Goal: Task Accomplishment & Management: Use online tool/utility

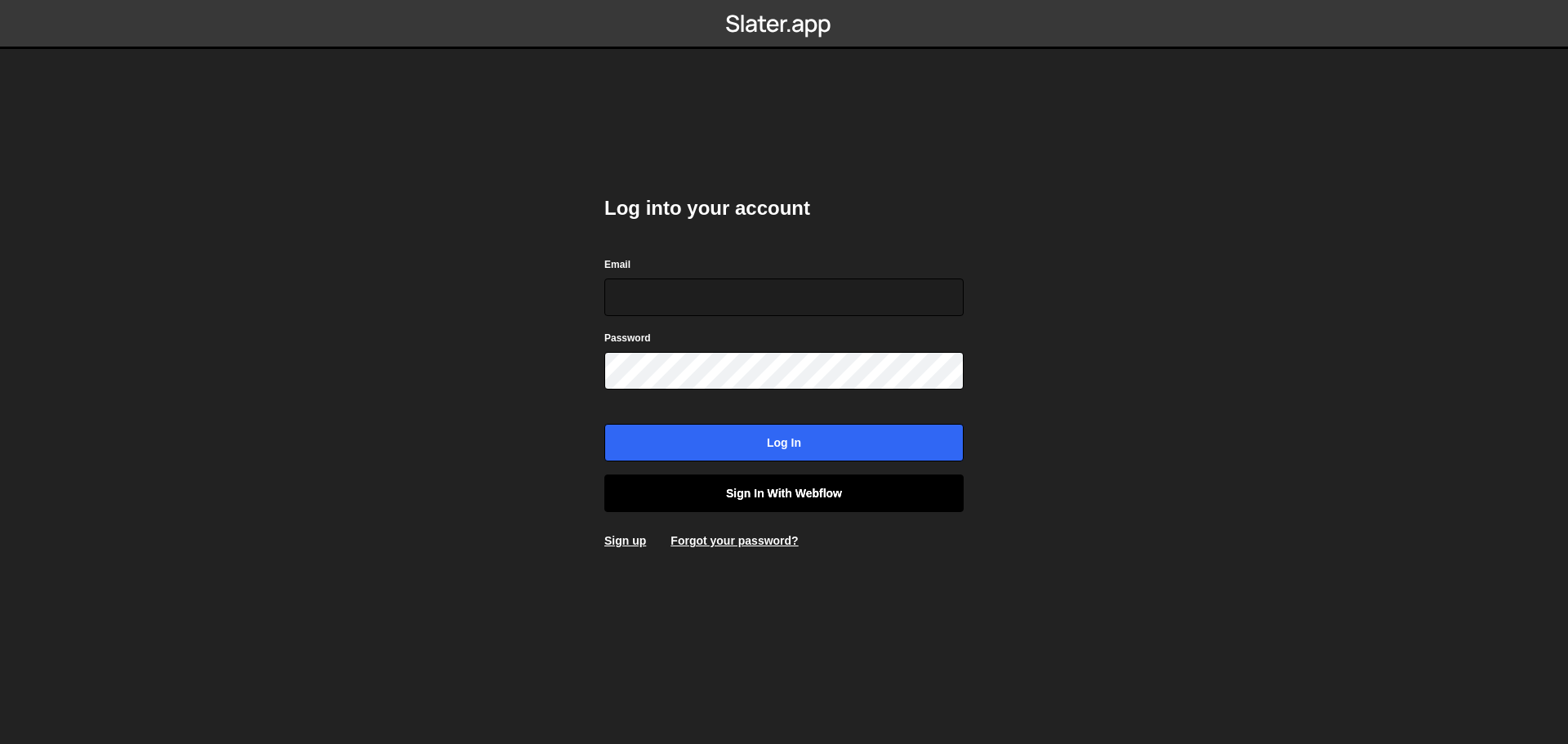
click at [787, 486] on link "Sign in with Webflow" at bounding box center [783, 493] width 359 height 38
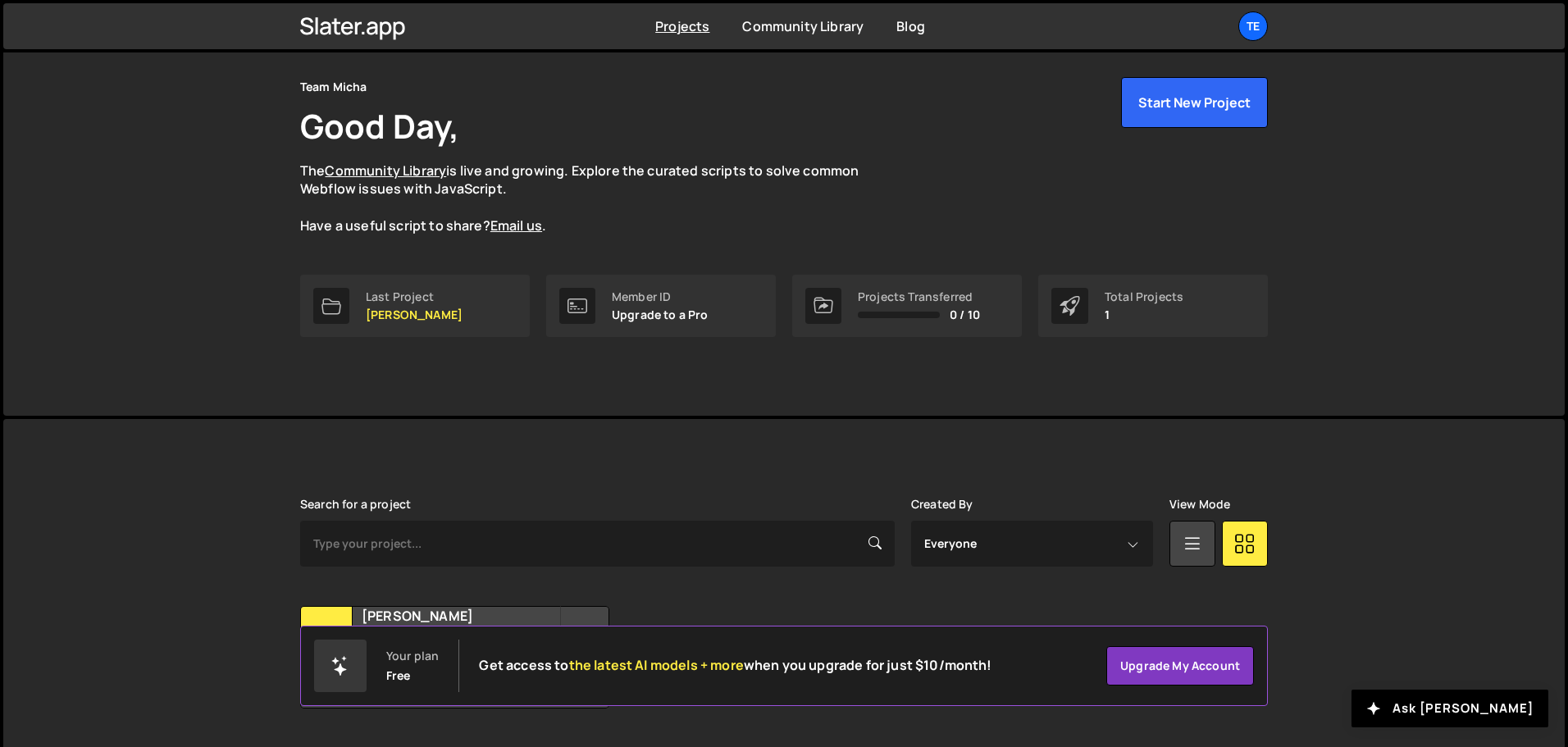
scroll to position [98, 0]
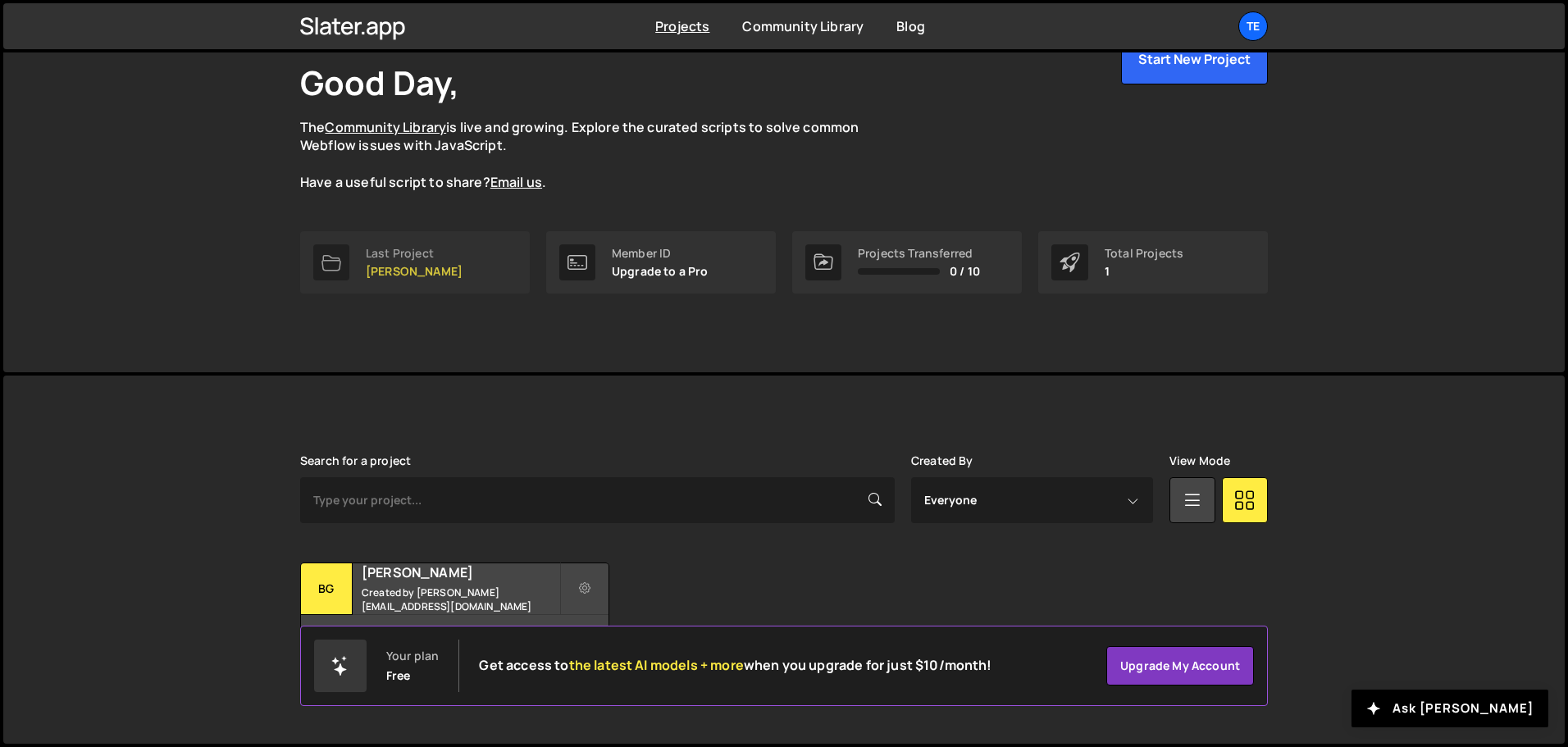
click at [388, 262] on div "Last Project [PERSON_NAME]" at bounding box center [414, 262] width 97 height 31
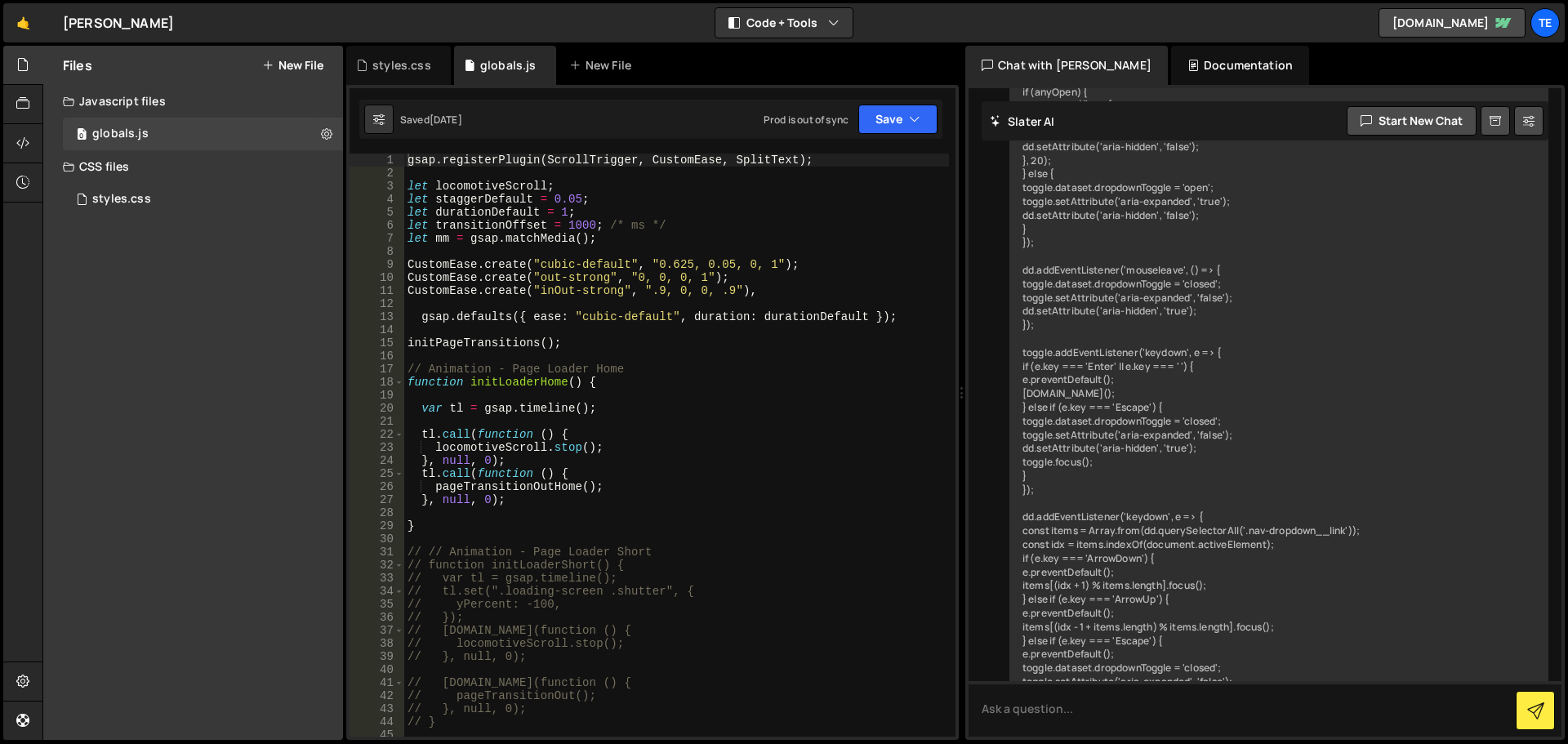
scroll to position [9481, 0]
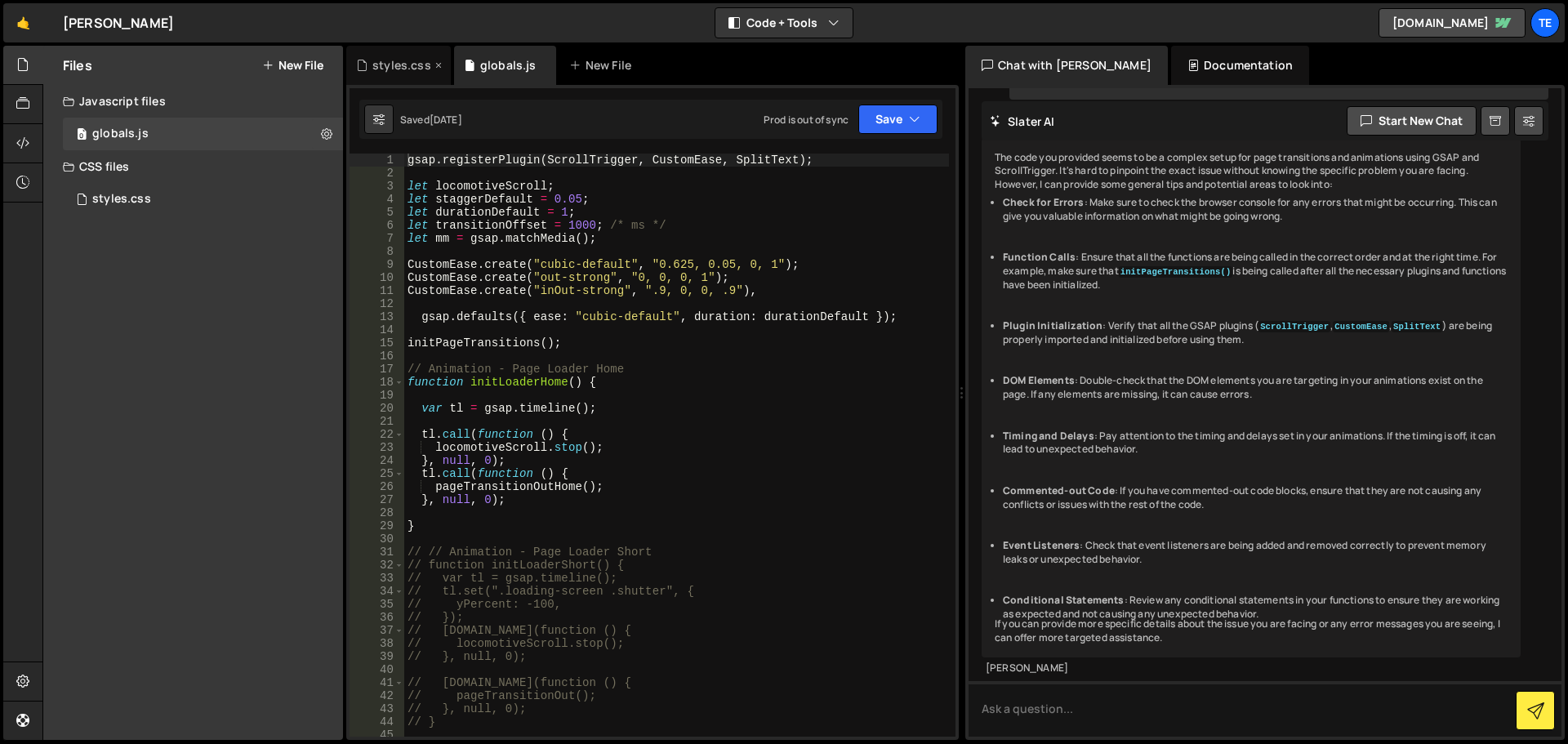
click at [386, 72] on div "styles.css" at bounding box center [402, 65] width 59 height 16
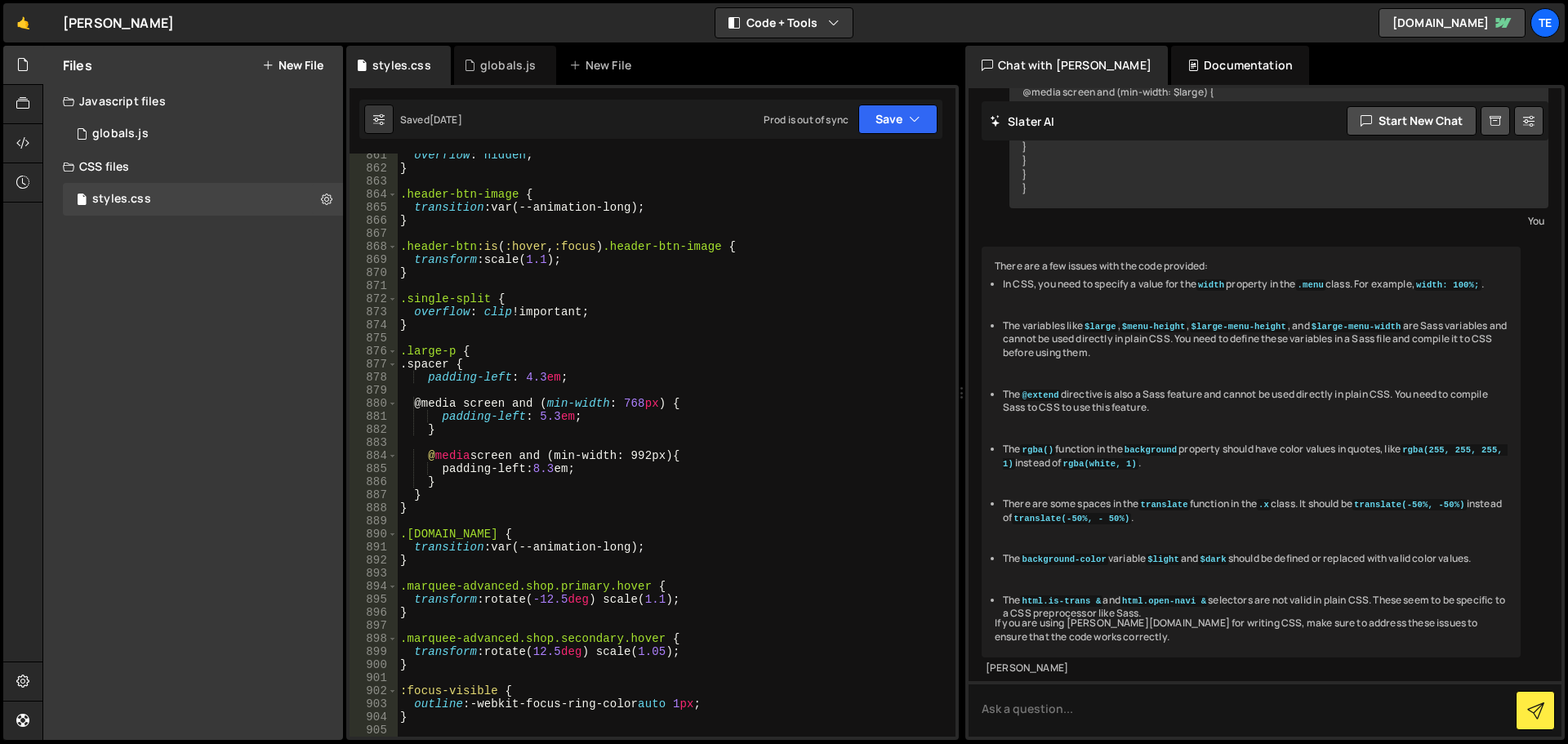
scroll to position [12070, 0]
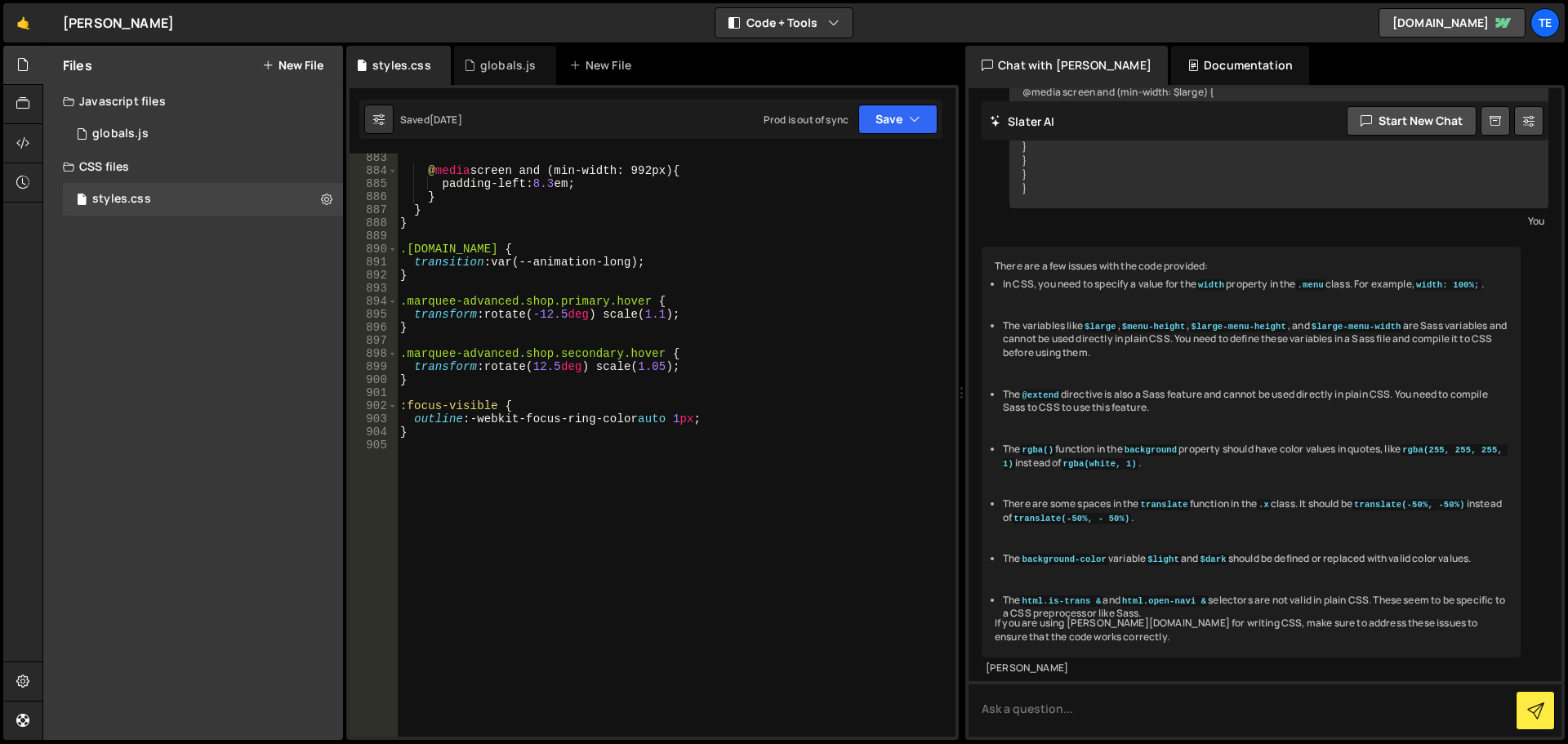
click at [732, 582] on div "@ media screen and (min-width: 992px) { padding-left : 8.3 em ; } } } .[DOMAIN_…" at bounding box center [672, 456] width 552 height 609
paste textarea "inactive-link"
type textarea ".inactive-link {"
type textarea ".inactive-link:not(:hover) {"
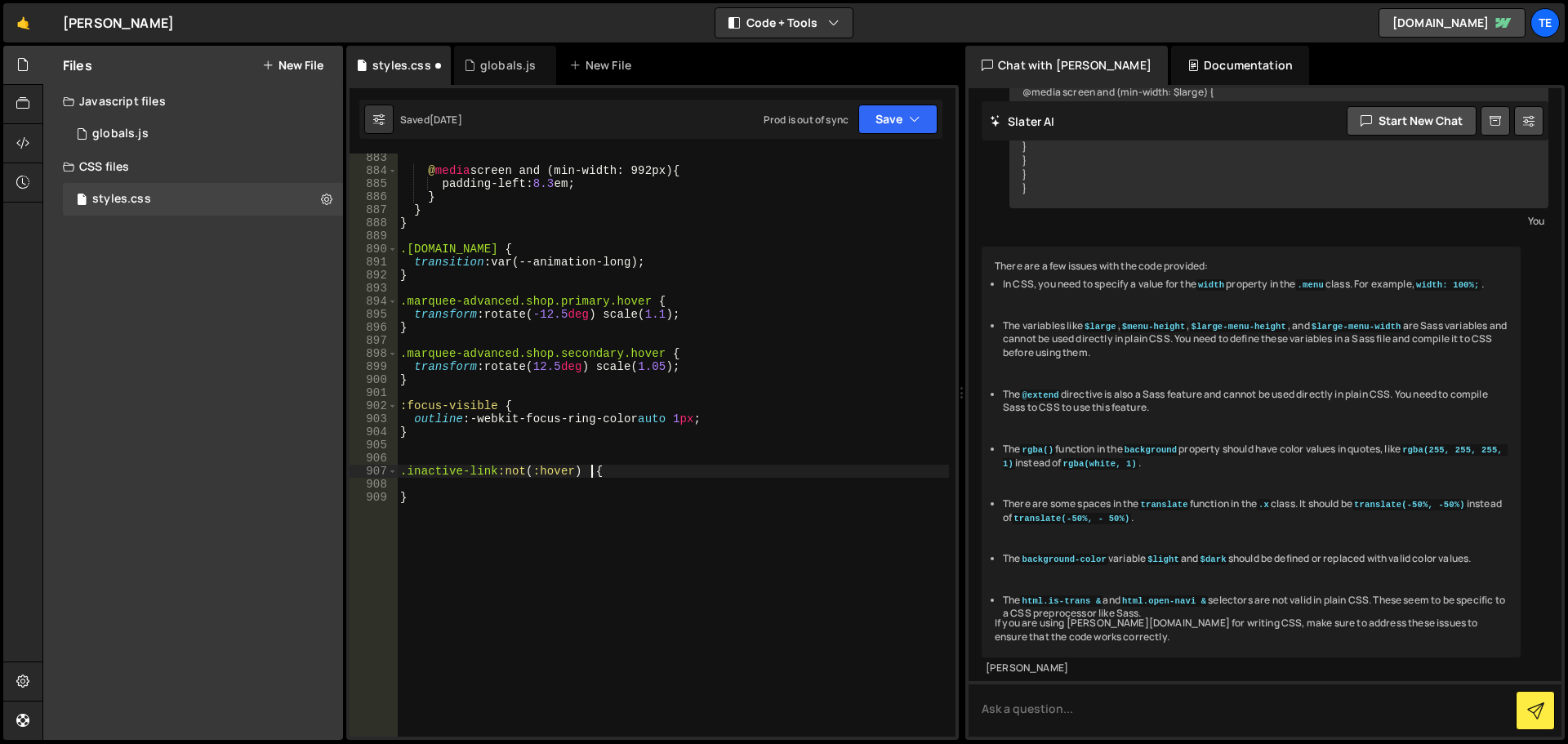
paste textarea "inactive-link-text"
type textarea ".inactive-link:not(:hover) .inactive-link-text {"
click at [481, 454] on div "@ media screen and (min-width: 992px) { padding-left : 8.3 em ; } } } .[DOMAIN_…" at bounding box center [672, 456] width 552 height 609
drag, startPoint x: 481, startPoint y: 454, endPoint x: 445, endPoint y: 457, distance: 36.1
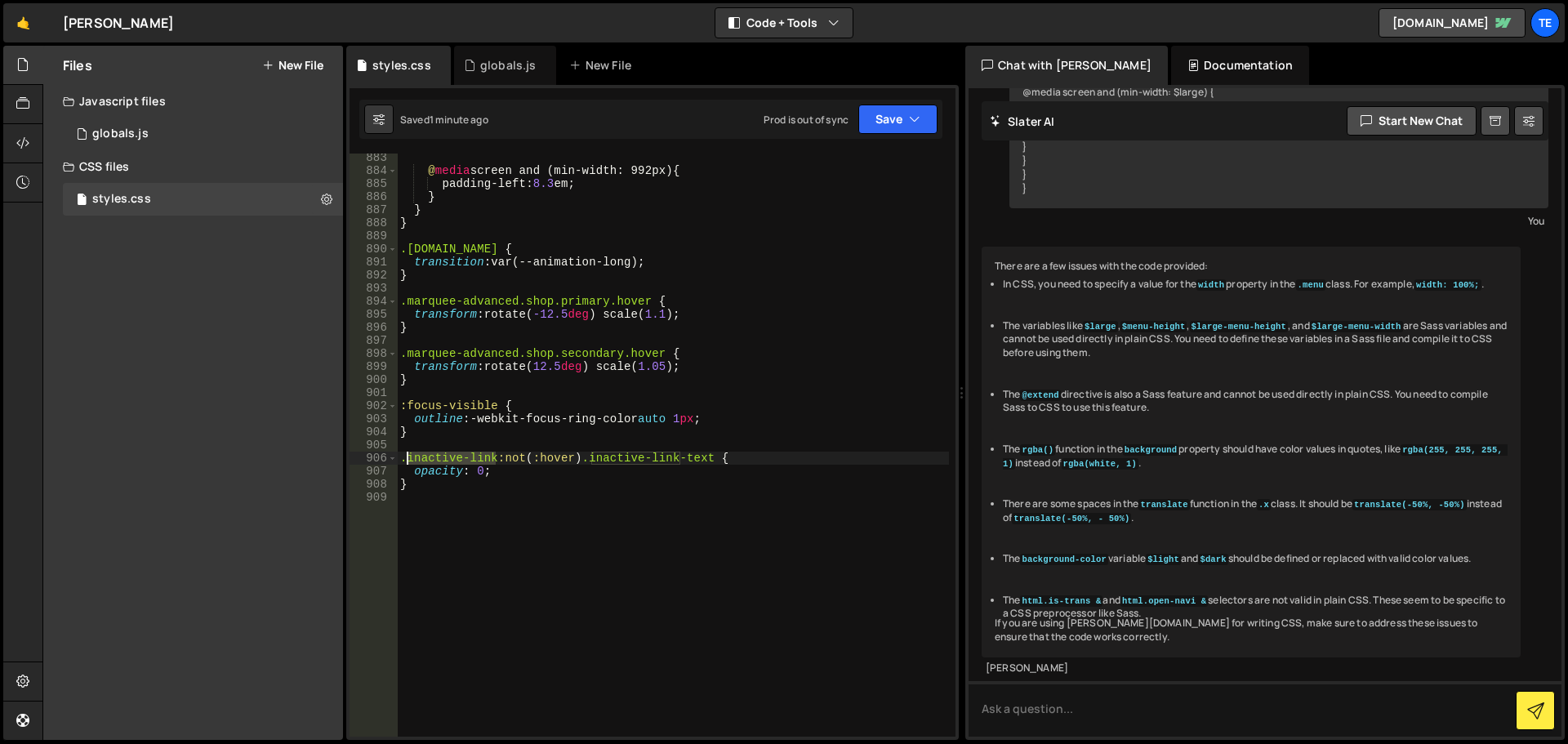
click at [445, 457] on div "@ media screen and (min-width: 992px) { padding-left : 8.3 em ; } } } .[DOMAIN_…" at bounding box center [672, 456] width 552 height 609
paste textarea "-li"
click at [495, 466] on div "@ media screen and (min-width: 992px) { padding-left : 8.3 em ; } } } .[DOMAIN_…" at bounding box center [672, 456] width 552 height 609
type textarea "opacity: 0;"
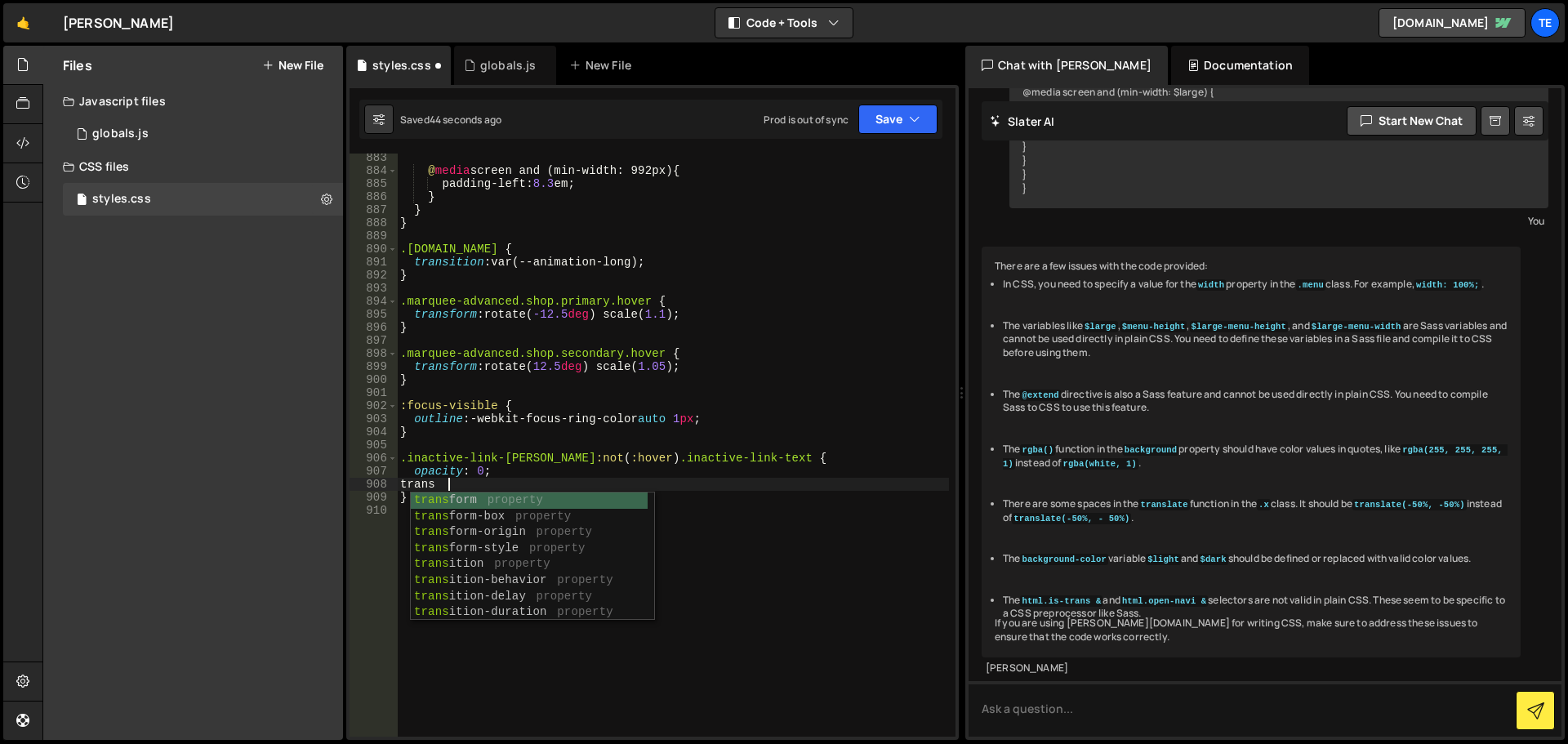
scroll to position [11678, 0]
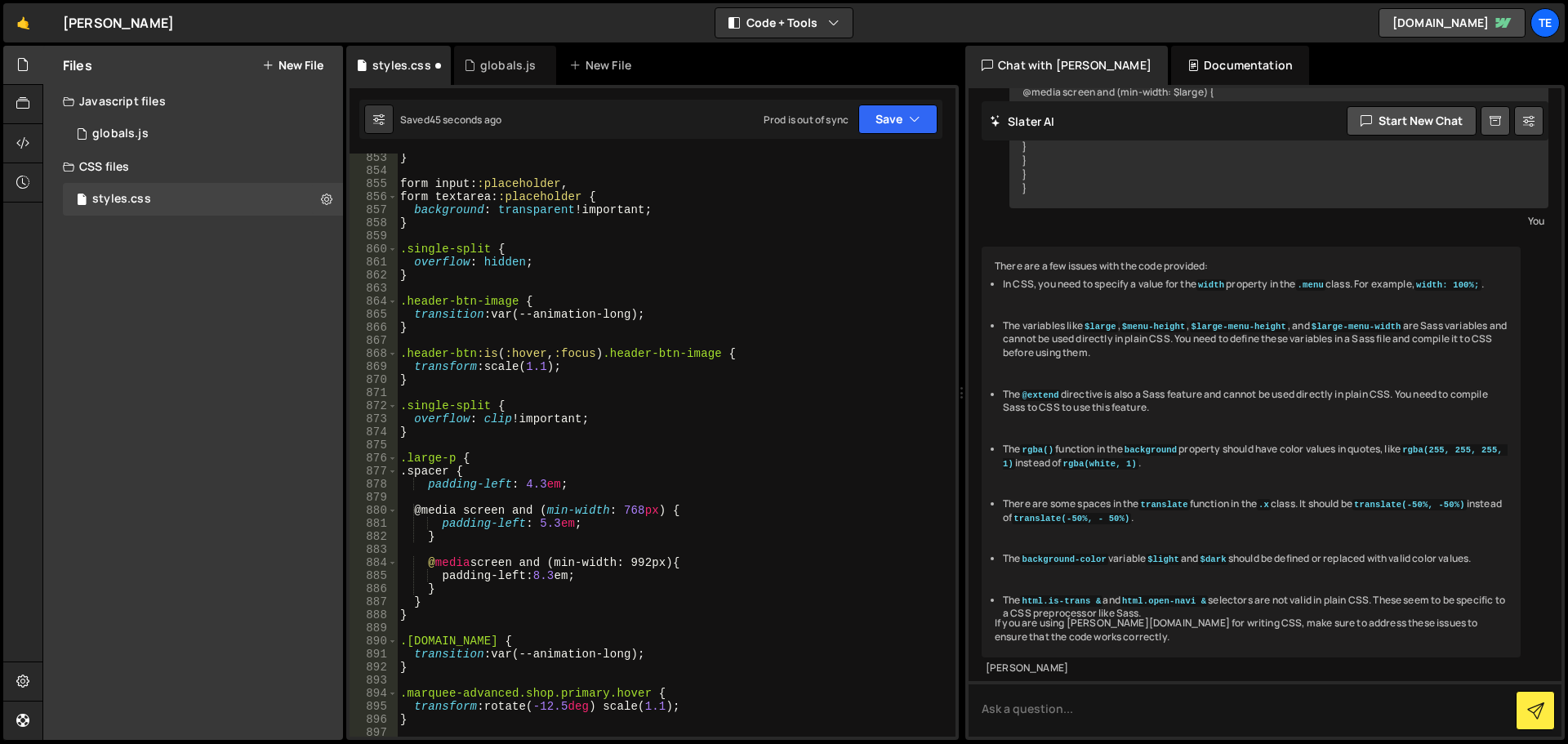
click at [574, 662] on div "} form input : :placeholder , form textarea : :placeholder { background : trans…" at bounding box center [672, 456] width 552 height 609
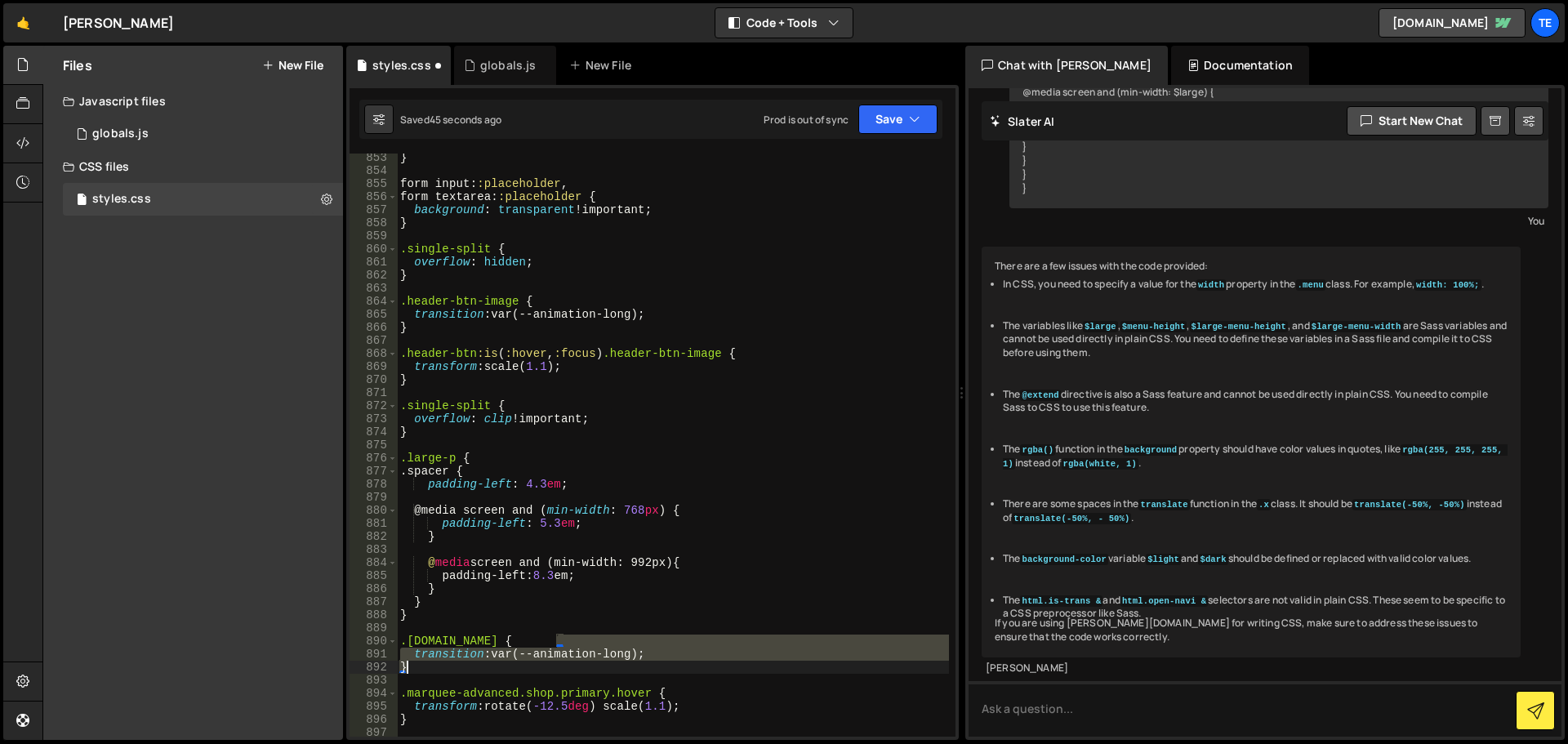
scroll to position [0, 0]
click at [574, 662] on div "} form input : :placeholder , form textarea : :placeholder { background : trans…" at bounding box center [672, 456] width 552 height 609
click at [590, 656] on div "} form input : :placeholder , form textarea : :placeholder { background : trans…" at bounding box center [672, 444] width 552 height 583
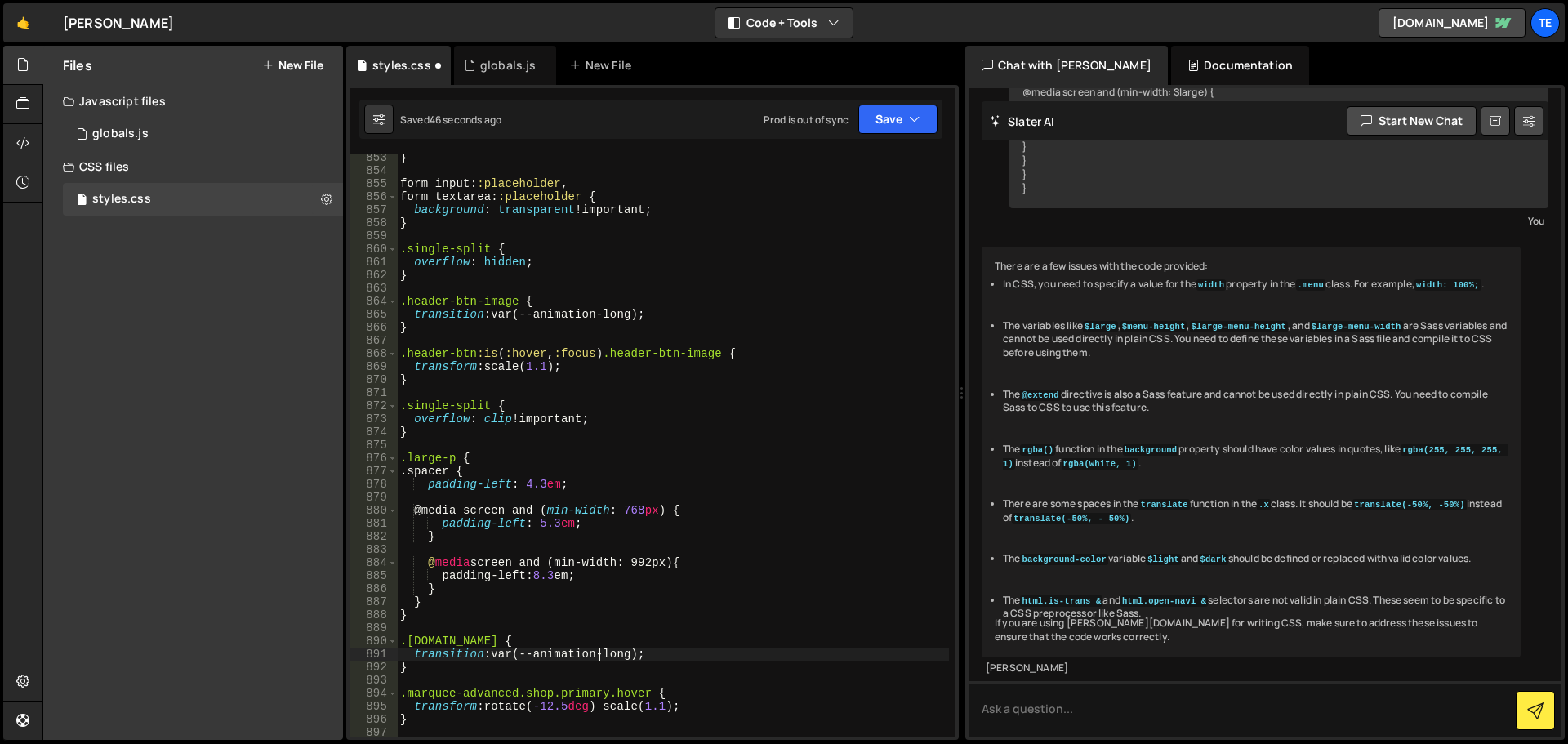
click at [596, 652] on div "} form input : :placeholder , form textarea : :placeholder { background : trans…" at bounding box center [672, 456] width 552 height 609
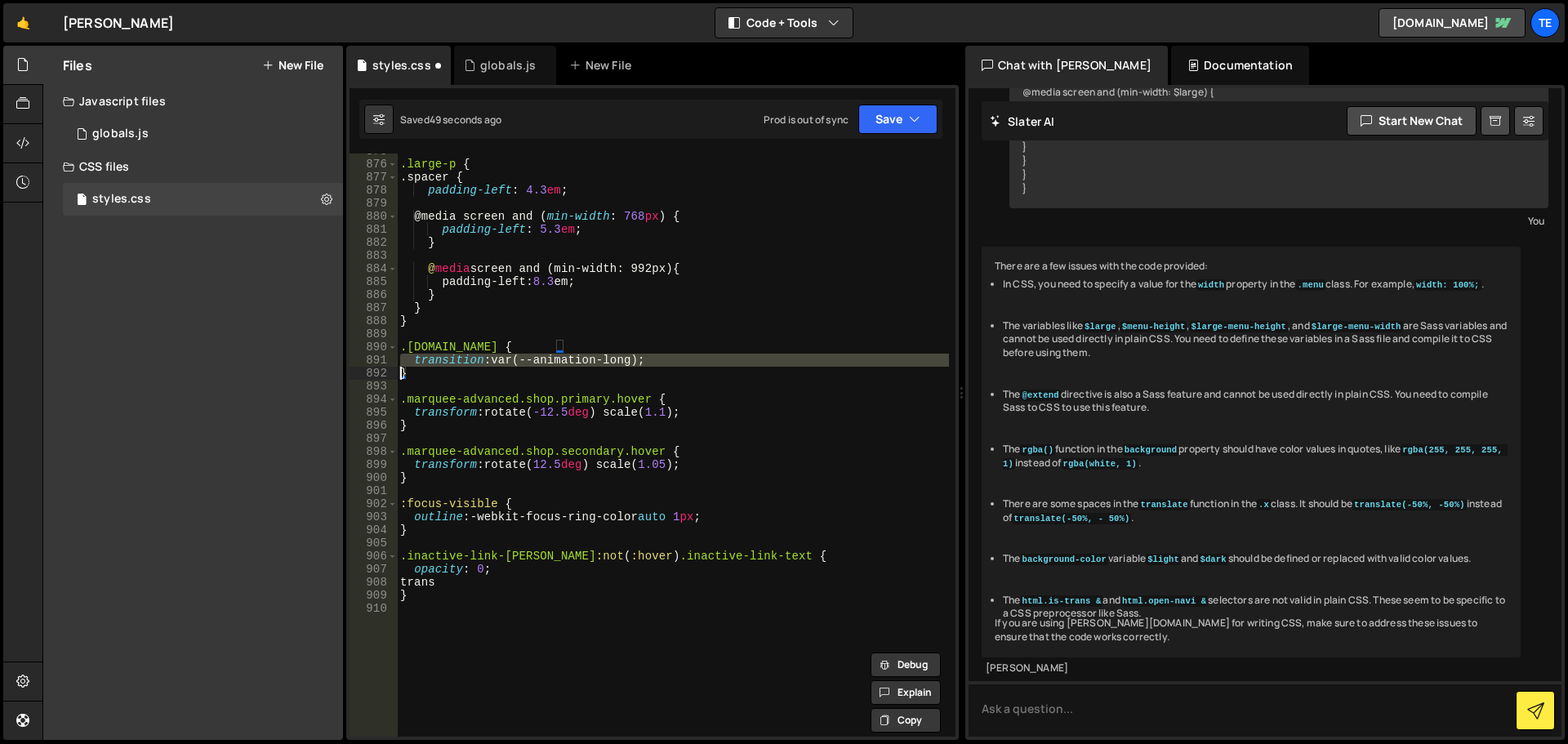
click at [427, 583] on div ".large-p { .spacer { padding-left : 4.3 em ; @media screen and ( min-width : 76…" at bounding box center [672, 449] width 552 height 609
type textarea "trans"
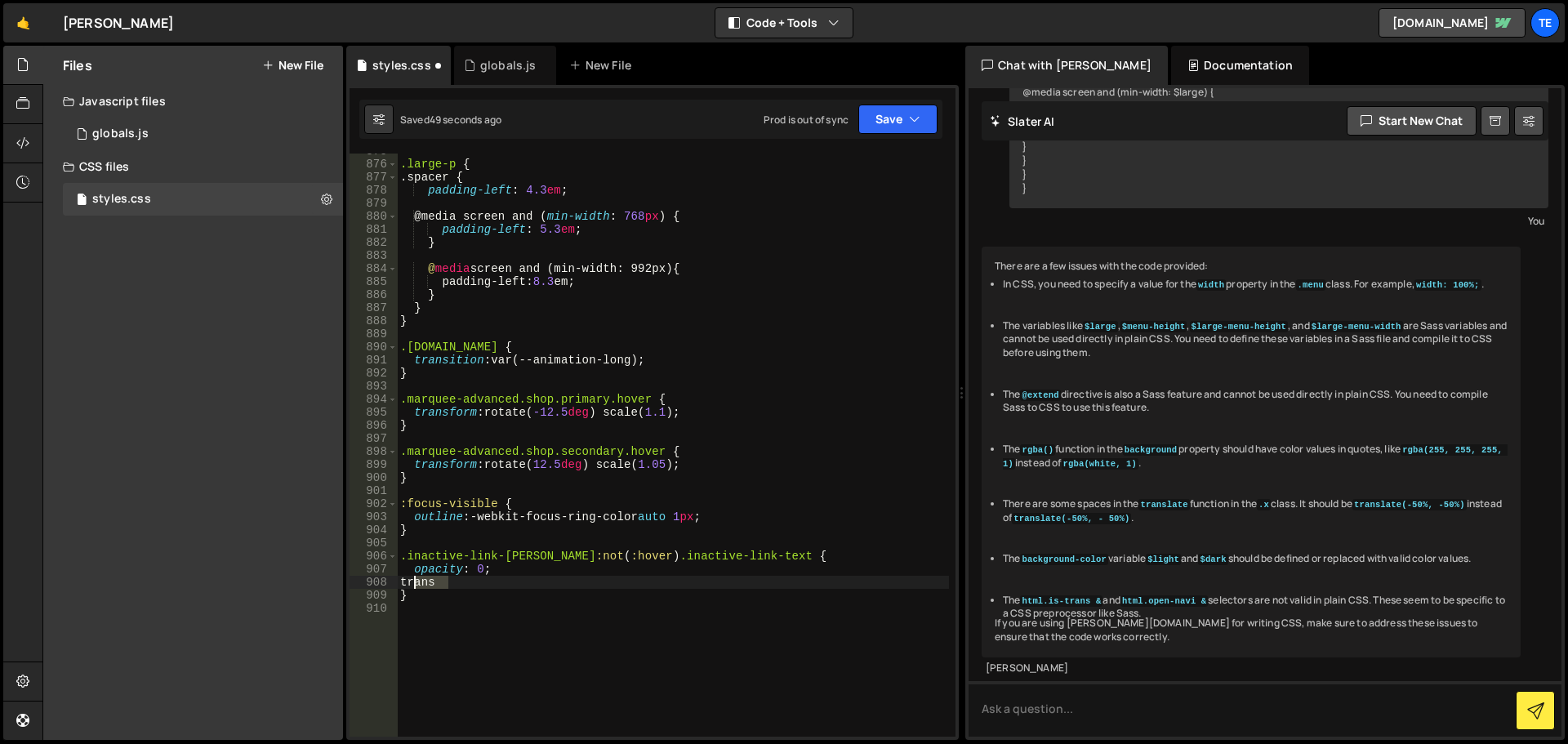
click at [427, 583] on div ".large-p { .spacer { padding-left : 4.3 em ; @media screen and ( min-width : 76…" at bounding box center [672, 449] width 552 height 609
paste textarea
click at [618, 583] on div ".large-p { .spacer { padding-left : 4.3 em ; @media screen and ( min-width : 76…" at bounding box center [672, 449] width 552 height 609
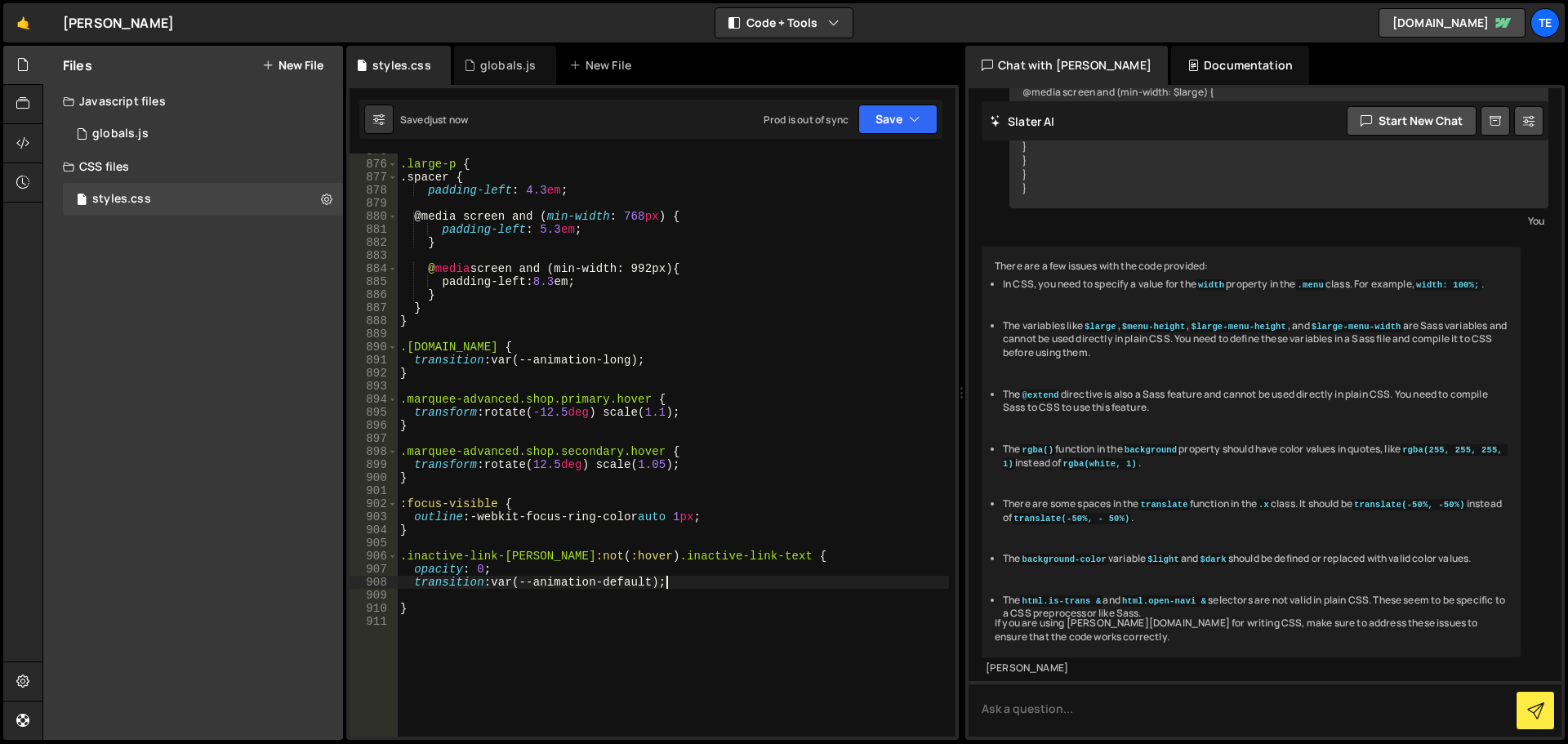
click at [566, 571] on div ".large-p { .spacer { padding-left : 4.3 em ; @media screen and ( min-width : 76…" at bounding box center [672, 449] width 552 height 609
type textarea "opacity: 0;"
click at [641, 594] on div ".large-p { .spacer { padding-left : 4.3 em ; @media screen and ( min-width : 76…" at bounding box center [672, 449] width 552 height 609
type textarea "transition: var(--animation-default);"
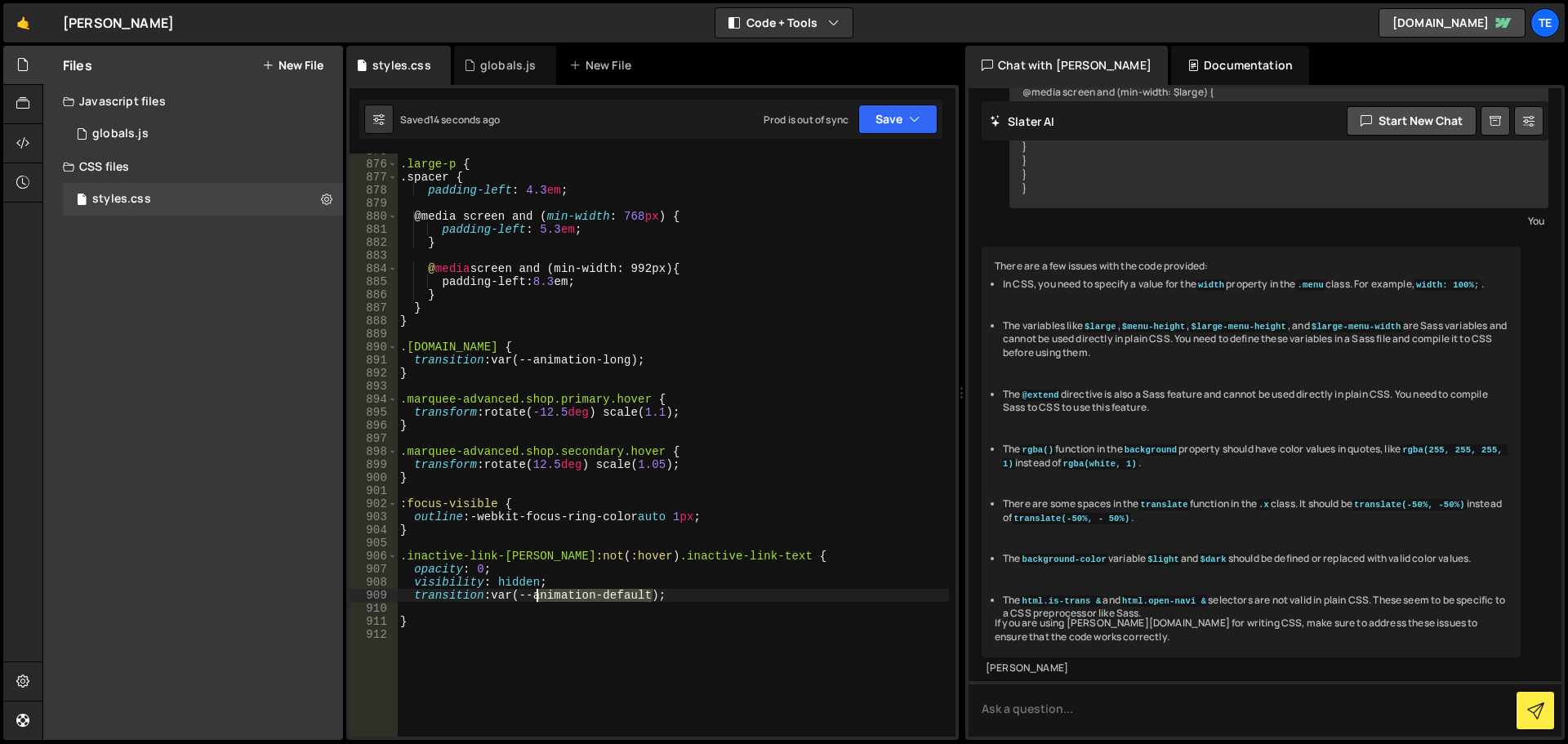
drag, startPoint x: 641, startPoint y: 594, endPoint x: 562, endPoint y: 600, distance: 79.2
click at [562, 600] on div ".large-p { .spacer { padding-left : 4.3 em ; @media screen and ( min-width : 76…" at bounding box center [672, 449] width 552 height 609
click at [472, 541] on div ".large-p { .spacer { padding-left : 4.3 em ; @media screen and ( min-width : 76…" at bounding box center [672, 449] width 552 height 609
click at [717, 571] on div ".large-p { .spacer { padding-left : 4.3 em ; @media screen and ( min-width : 76…" at bounding box center [672, 449] width 552 height 609
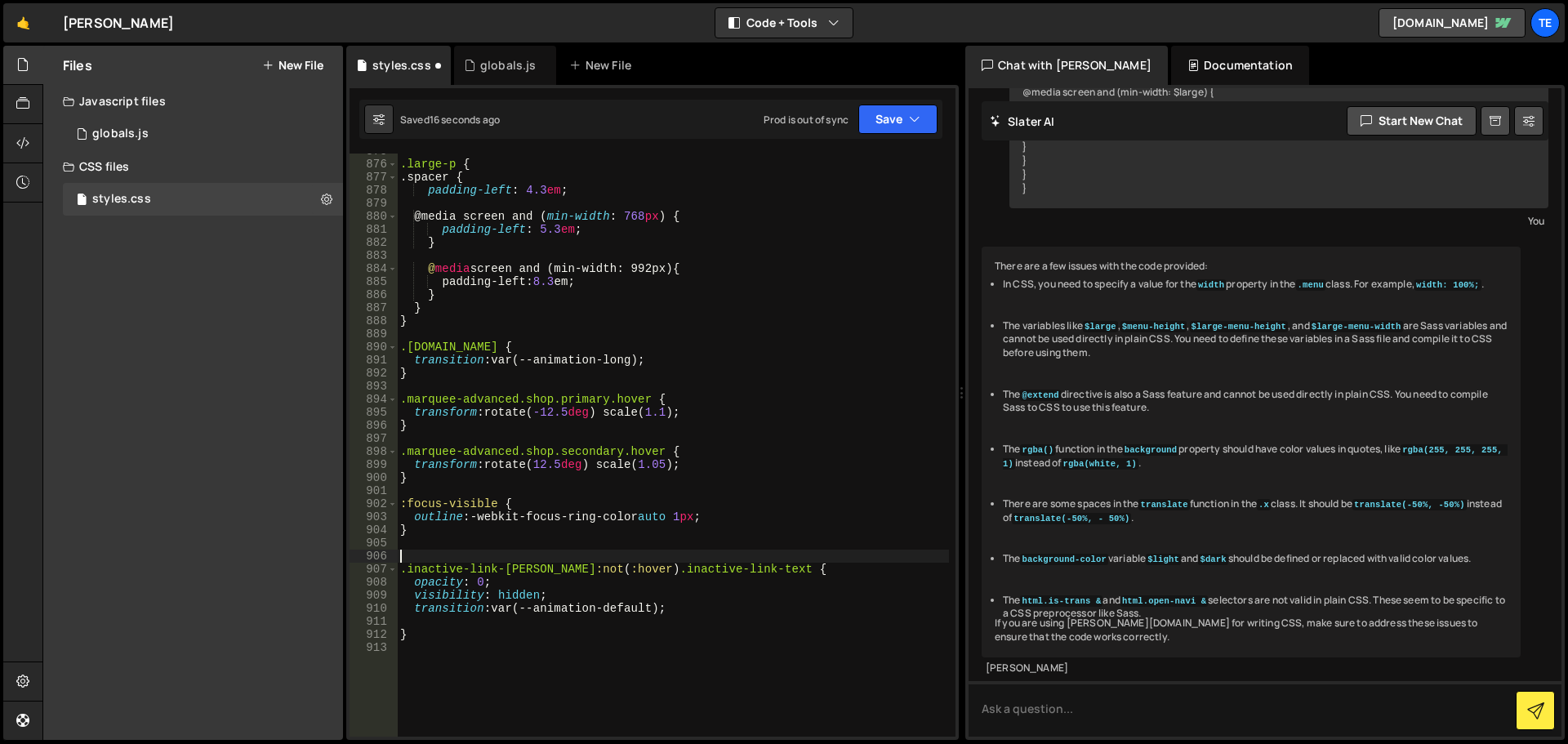
type textarea ".inactive-link-li:not(:hover) .inactive-link-text {"
drag, startPoint x: 717, startPoint y: 571, endPoint x: 605, endPoint y: 571, distance: 112.0
click at [605, 571] on div ".large-p { .spacer { padding-left : 4.3 em ; @media screen and ( min-width : 76…" at bounding box center [672, 449] width 552 height 609
click at [492, 556] on div ".large-p { .spacer { padding-left : 4.3 em ; @media screen and ( min-width : 76…" at bounding box center [672, 449] width 552 height 609
paste textarea ") .inactive-link-text"
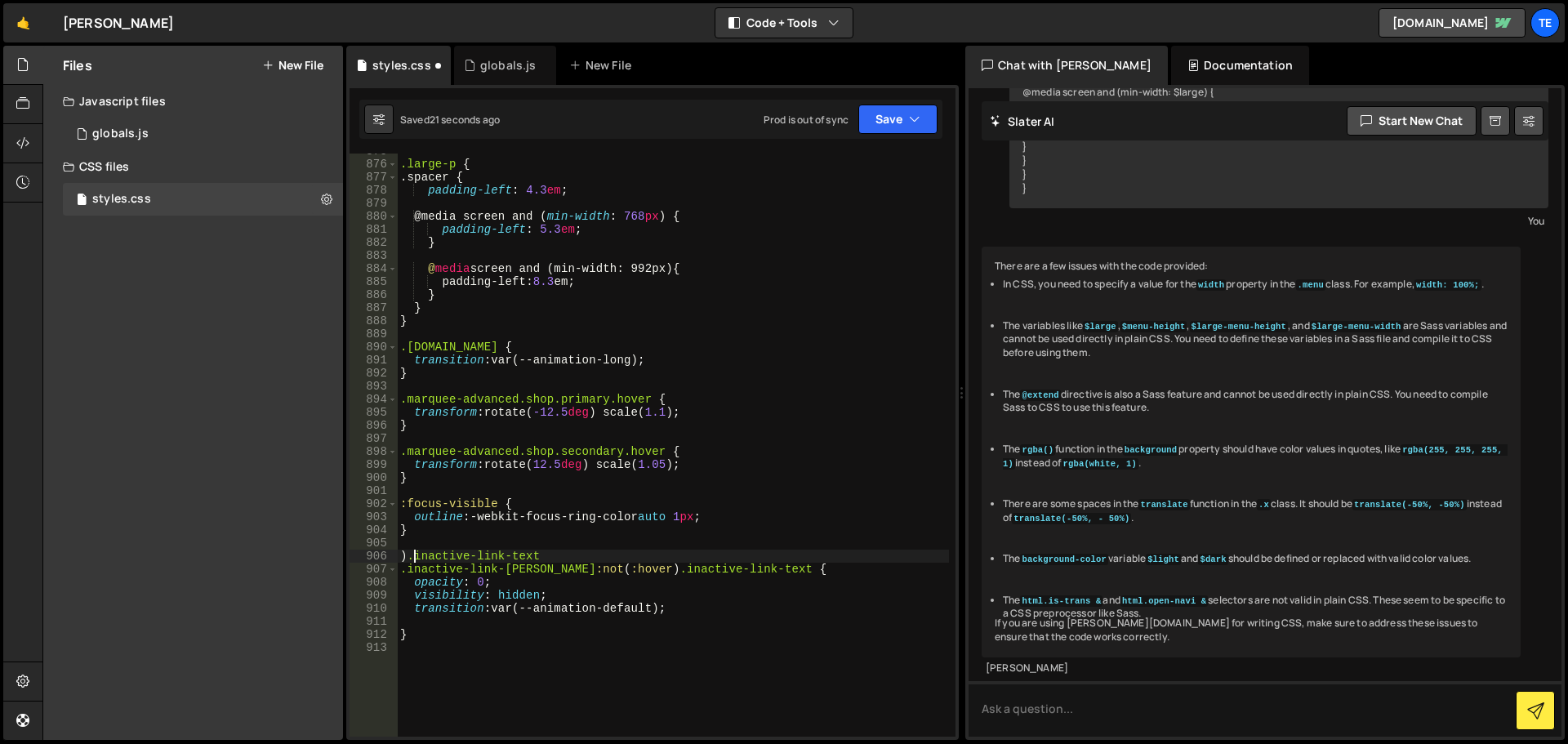
click at [413, 562] on div ".large-p { .spacer { padding-left : 4.3 em ; @media screen and ( min-width : 76…" at bounding box center [672, 449] width 552 height 609
type textarea ".inactive-link-text"
click at [560, 549] on div ".large-p { .spacer { padding-left : 4.3 em ; @media screen and ( min-width : 76…" at bounding box center [672, 449] width 552 height 609
click at [566, 555] on div ".large-p { .spacer { padding-left : 4.3 em ; @media screen and ( min-width : 76…" at bounding box center [672, 449] width 552 height 609
type textarea ".inactive-link-text {"
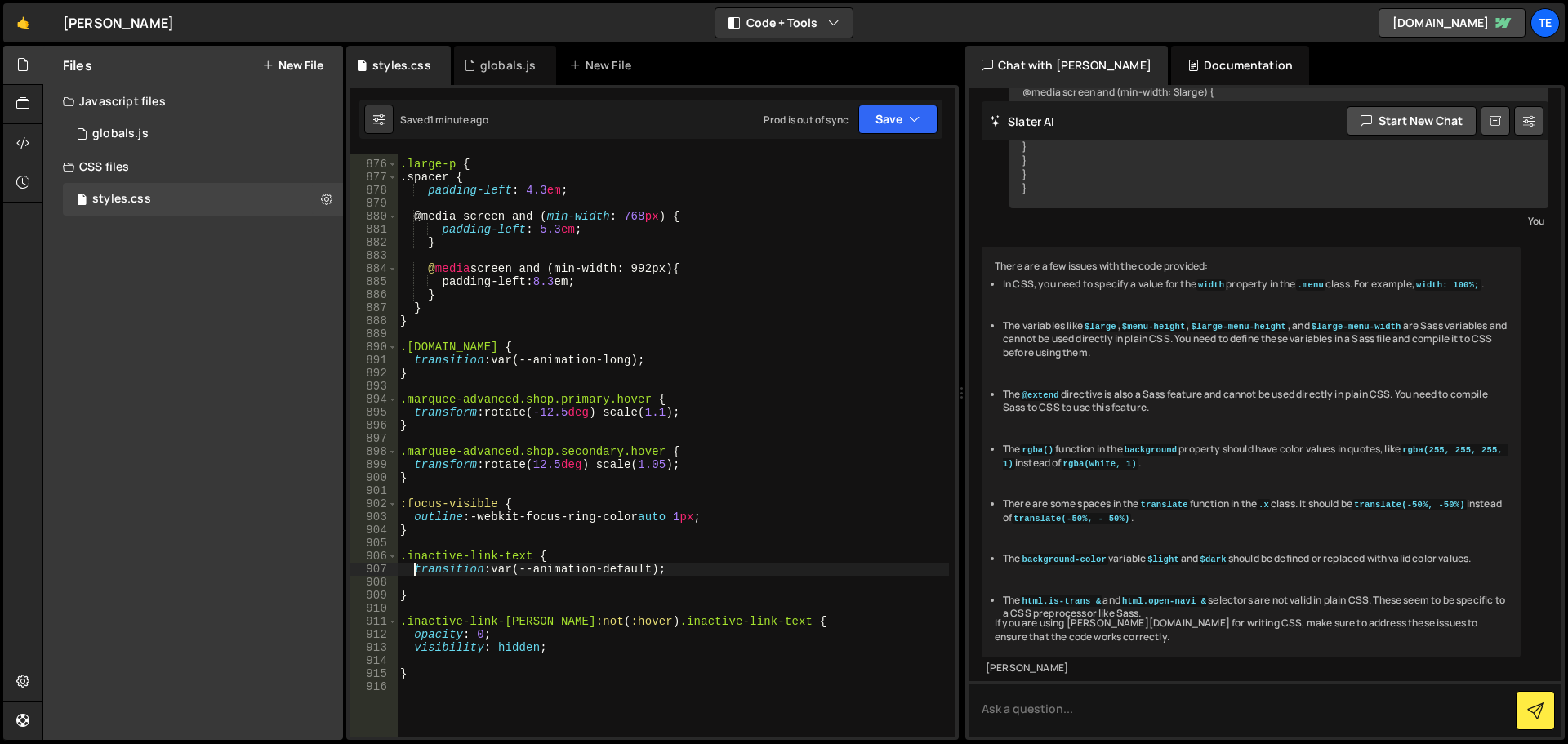
scroll to position [11727, 0]
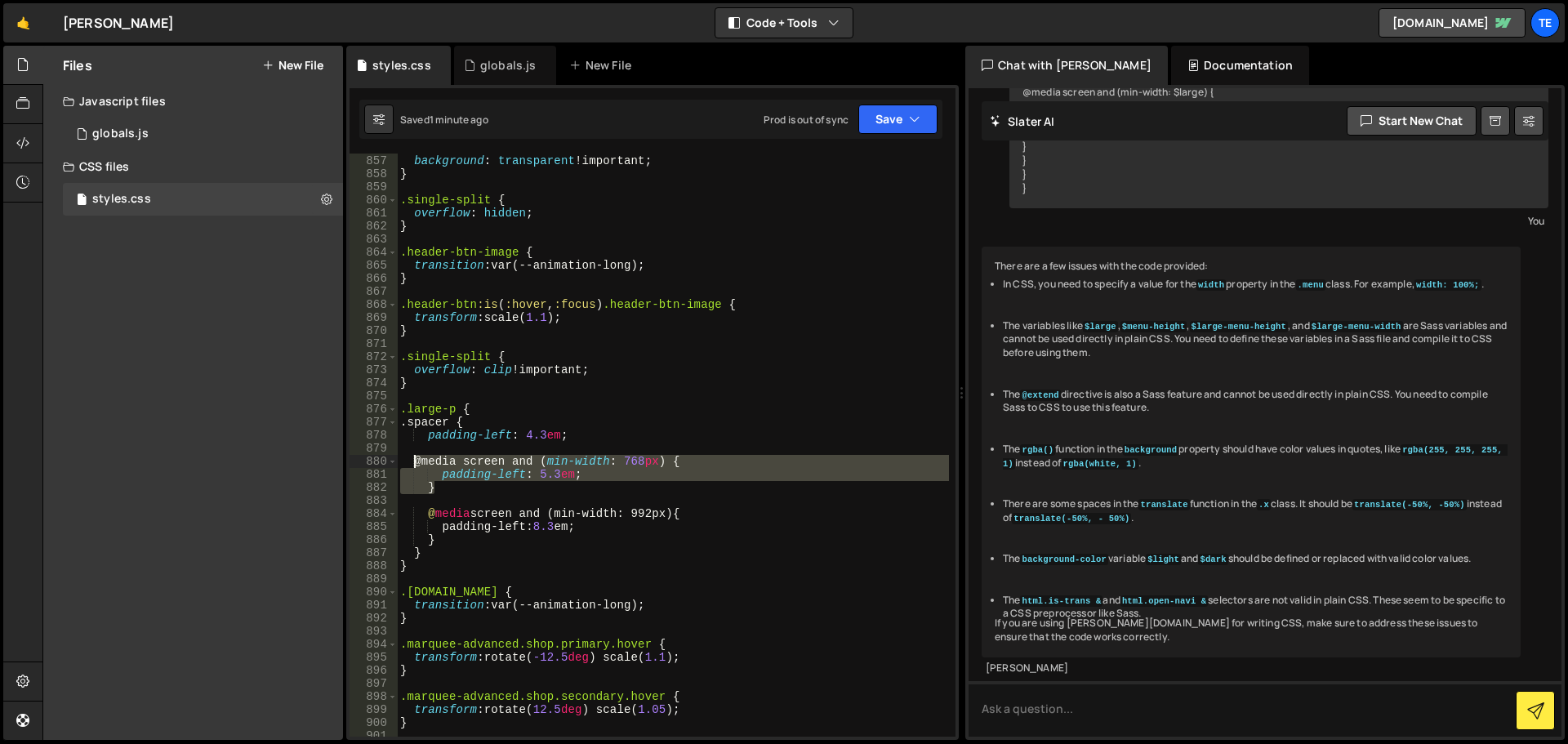
drag, startPoint x: 451, startPoint y: 491, endPoint x: 409, endPoint y: 459, distance: 52.8
click at [409, 459] on div "form textarea : :placeholder { background : transparent !important ; } .single-…" at bounding box center [672, 446] width 552 height 609
type textarea "@media screen and (min-width: 768px) { padding-left: 5.3em;"
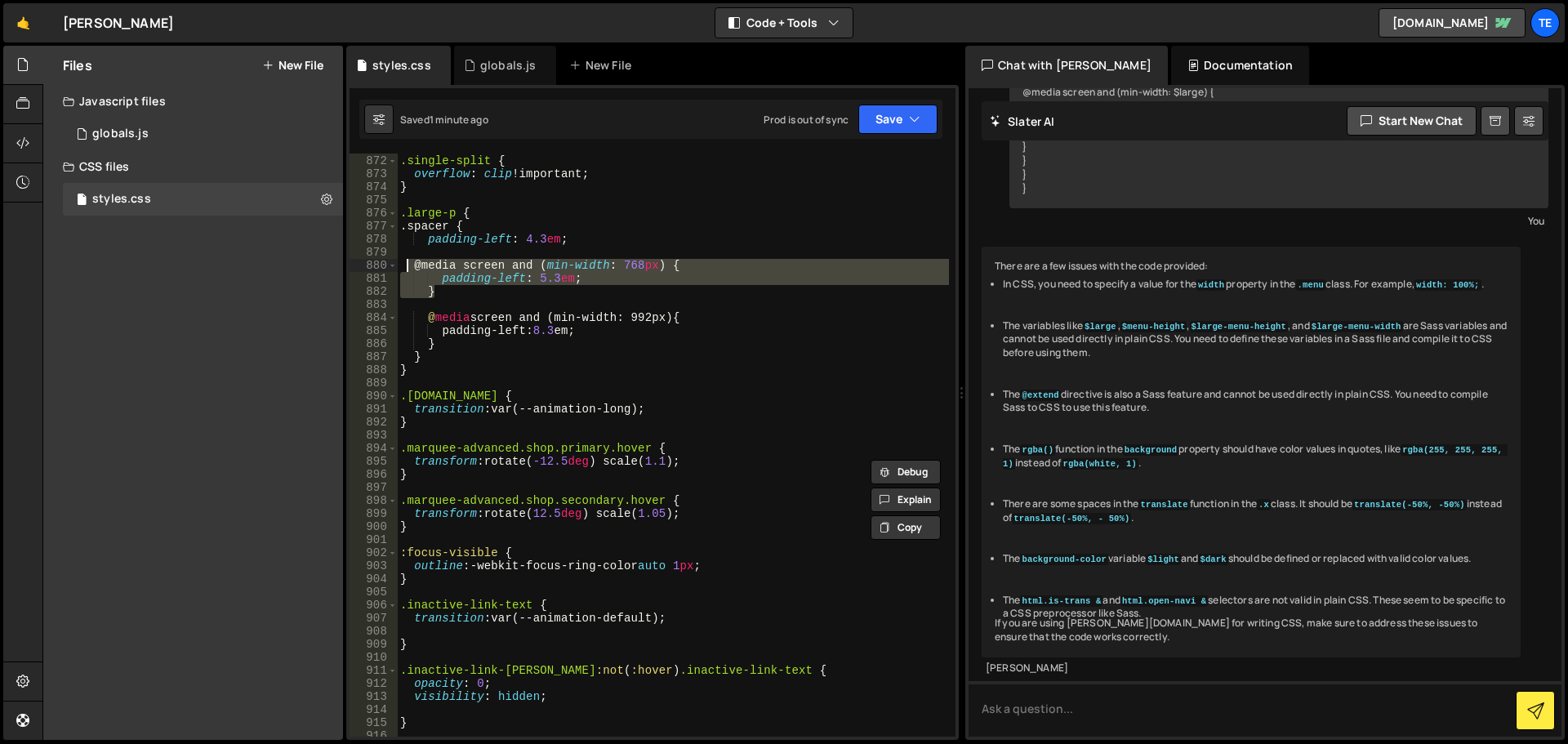
scroll to position [11971, 0]
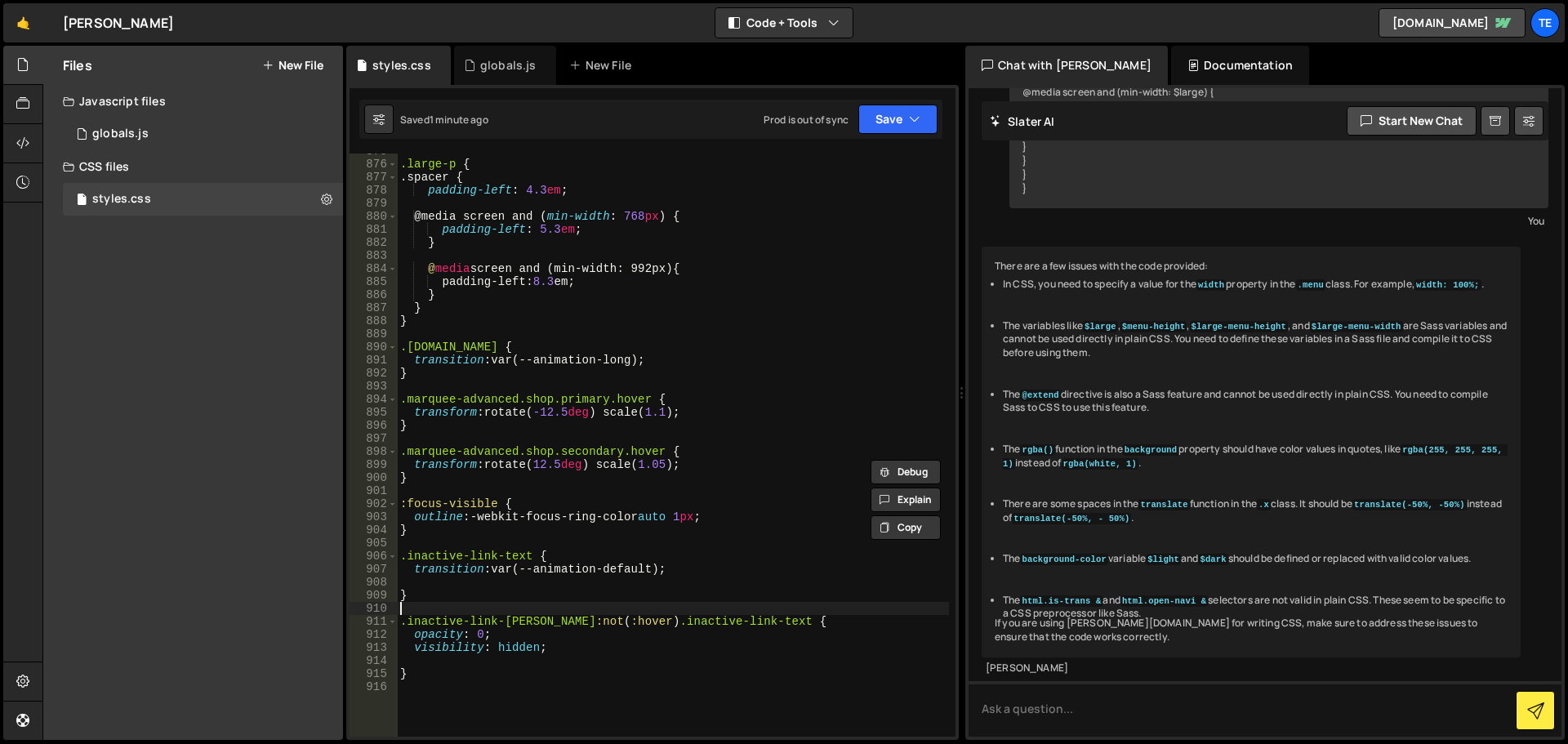
click at [444, 605] on div ".large-p { .spacer { padding-left : 4.3 em ; @media screen and ( min-width : 76…" at bounding box center [672, 449] width 552 height 609
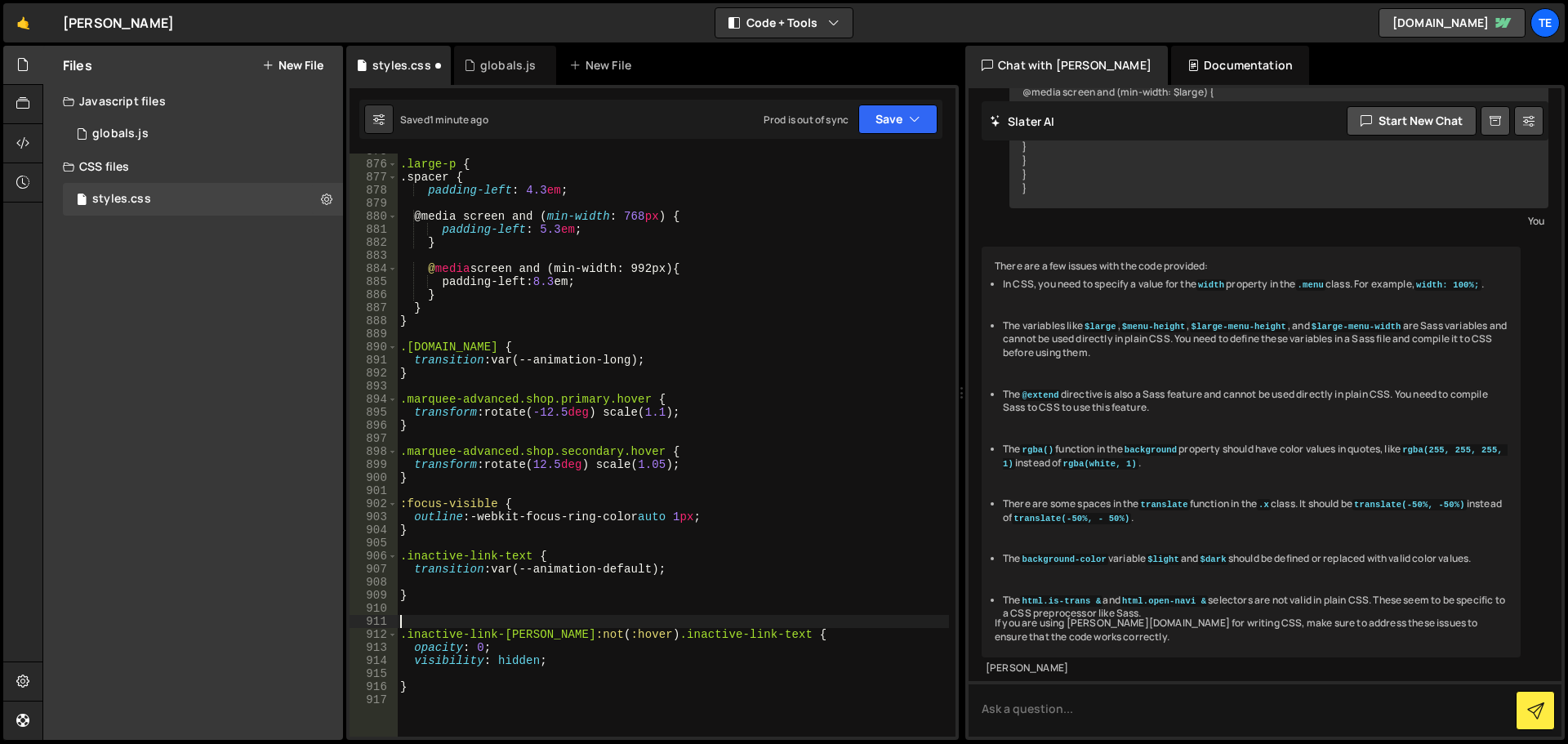
paste textarea "}"
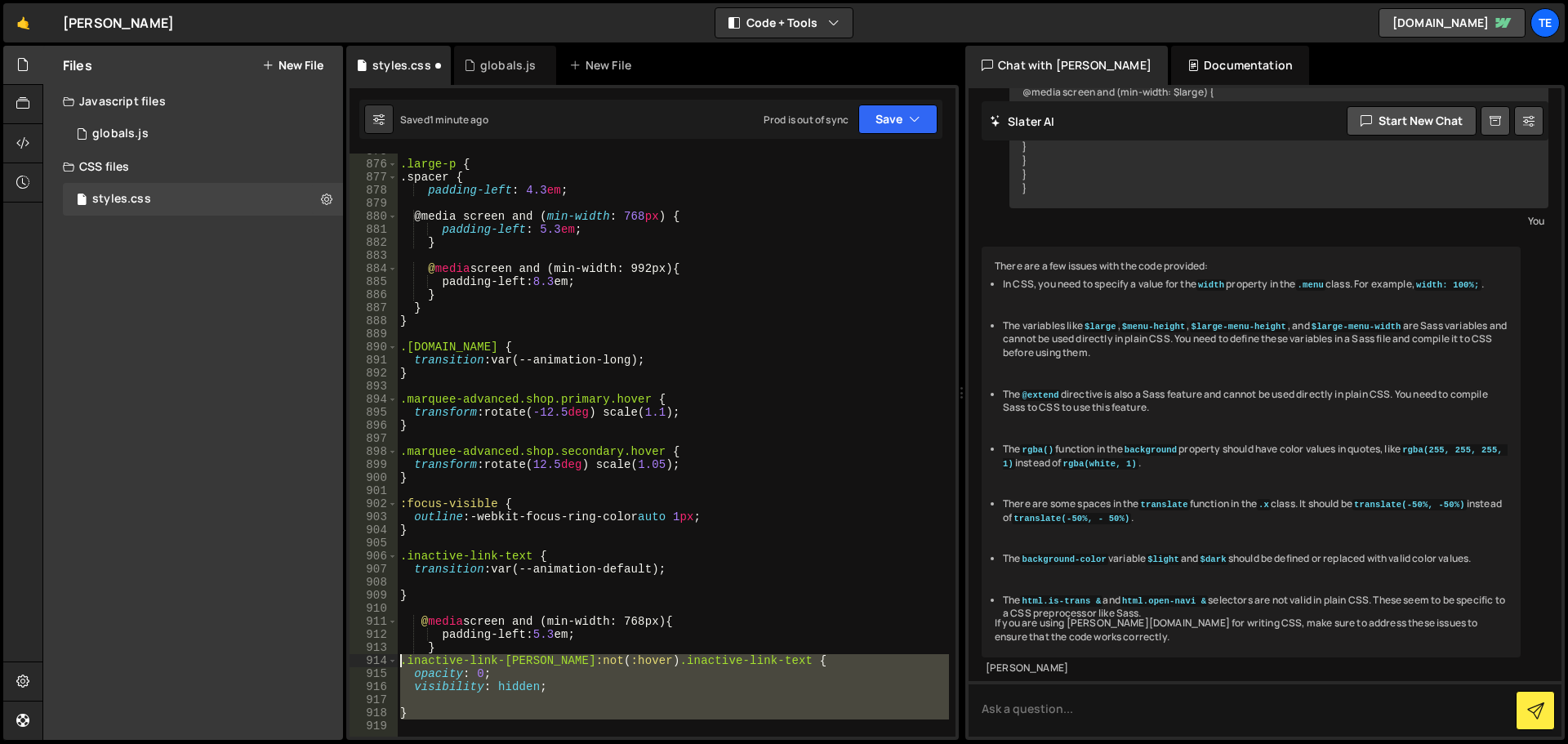
drag, startPoint x: 425, startPoint y: 721, endPoint x: 385, endPoint y: 658, distance: 74.6
click at [385, 658] on div "} 875 876 877 878 879 880 881 882 883 884 885 886 887 888 889 890 891 892 893 8…" at bounding box center [652, 444] width 606 height 583
type textarea ".inactive-link-li:not(:hover) .inactive-link-text { opacity: 0;"
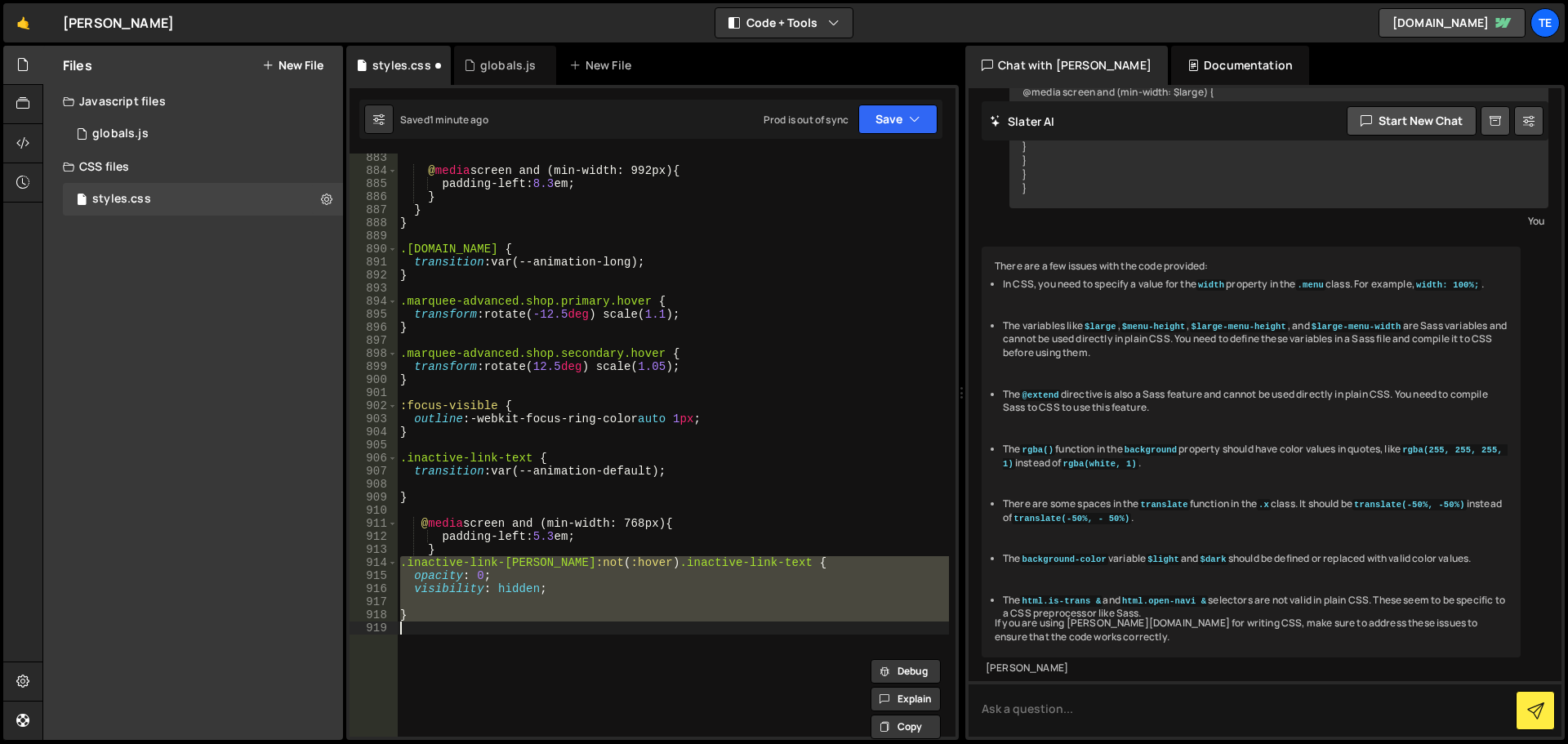
scroll to position [12070, 0]
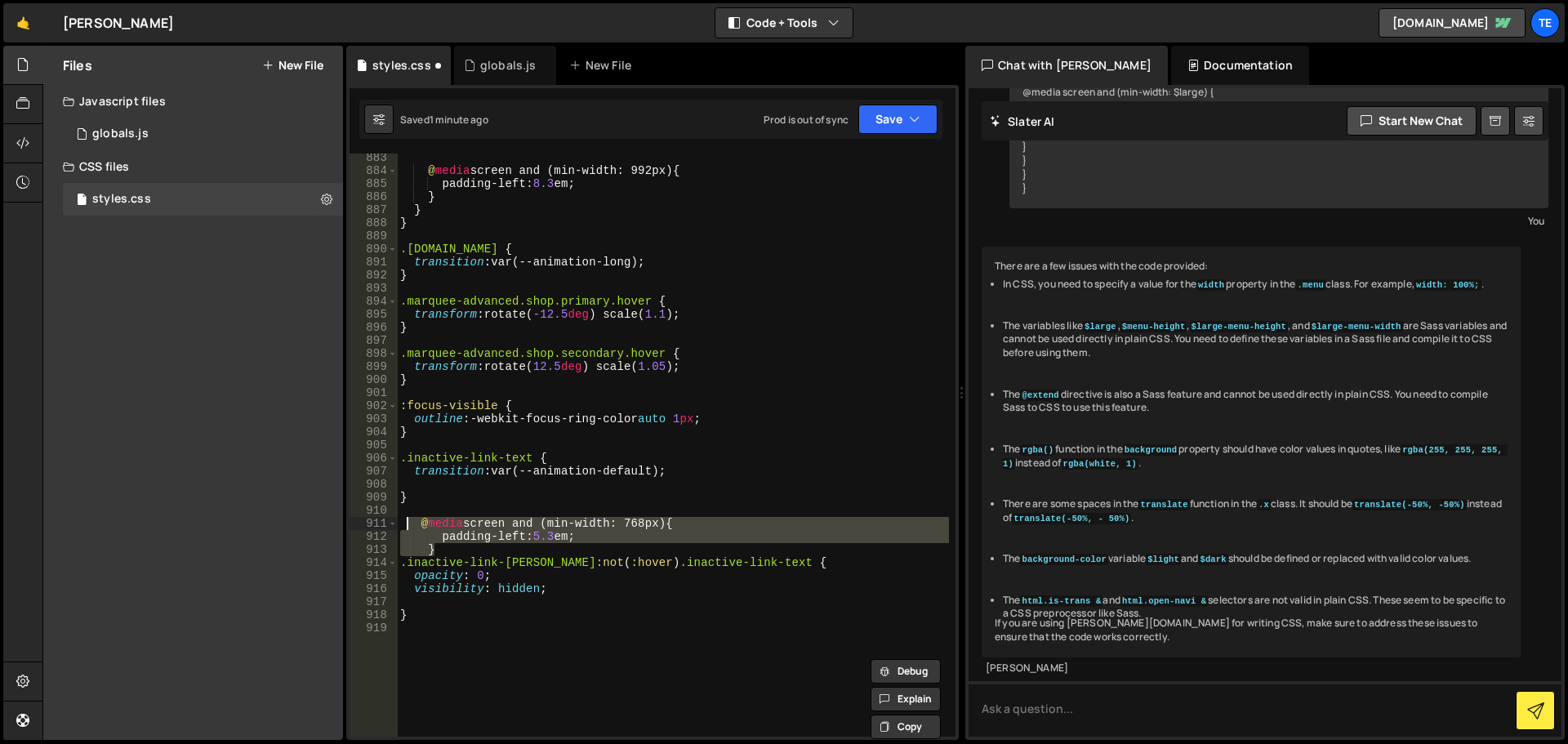
drag, startPoint x: 446, startPoint y: 553, endPoint x: 409, endPoint y: 523, distance: 47.6
click at [409, 523] on div "@ media screen and (min-width: 992px) { padding-left : 8.3 em ; } } } .[DOMAIN_…" at bounding box center [672, 456] width 552 height 609
type textarea "@media screen and (min-width: 768px) { padding-left: 5.3em;"
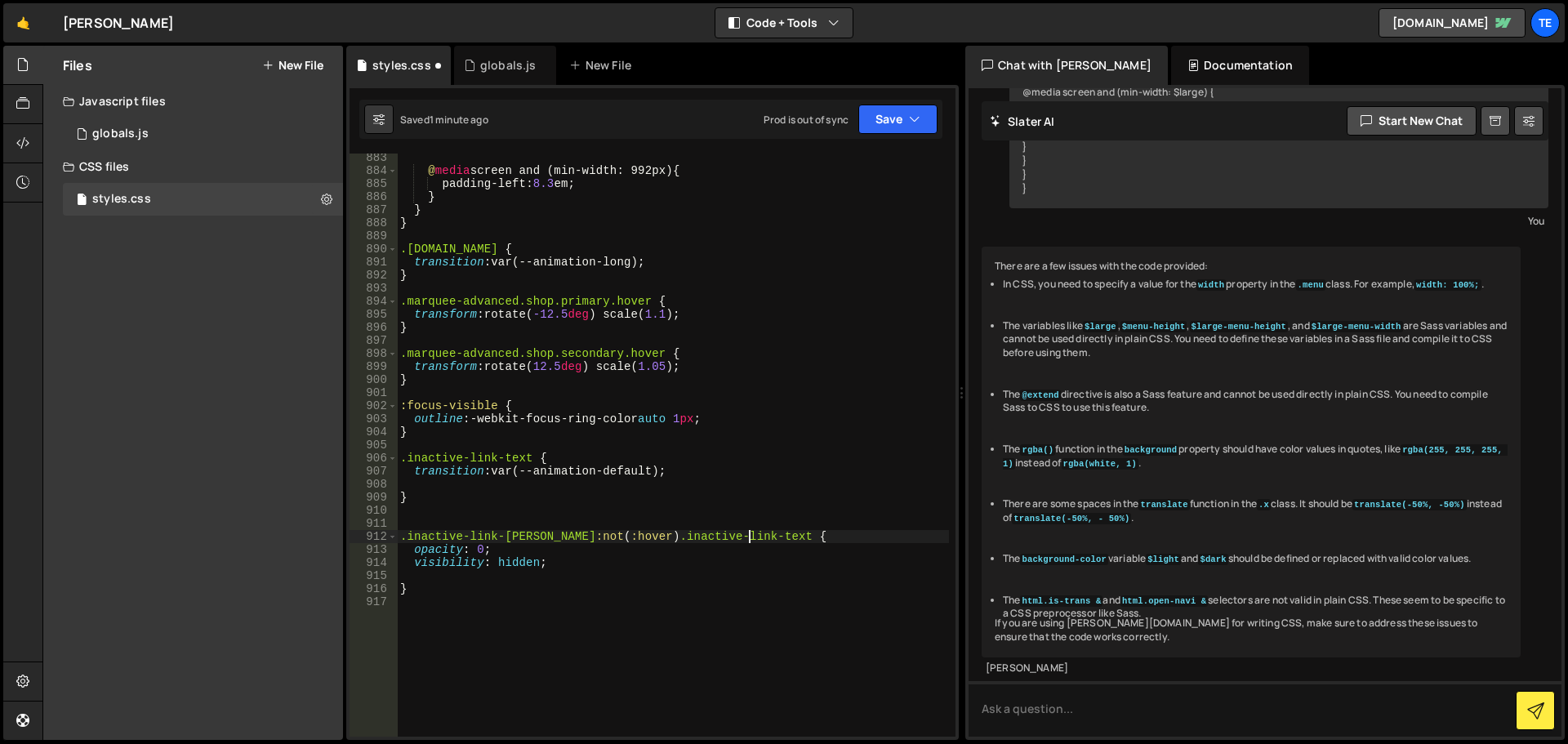
click at [777, 542] on div "@ media screen and (min-width: 992px) { padding-left : 8.3 em ; } } } .[DOMAIN_…" at bounding box center [672, 456] width 552 height 609
type textarea ".inactive-link-li:not(:hover) .inactive-link-text {"
paste textarea "}"
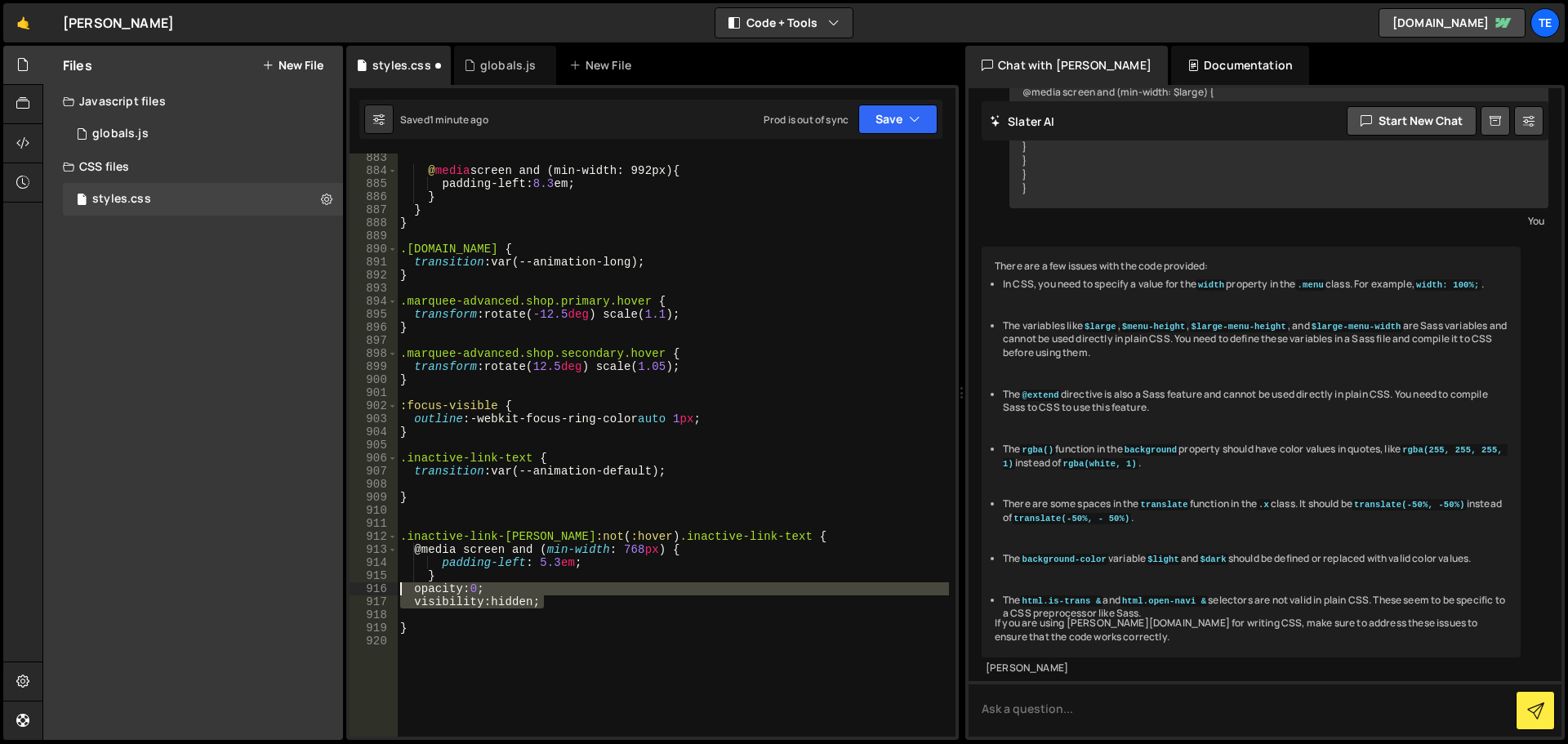
drag, startPoint x: 561, startPoint y: 604, endPoint x: 400, endPoint y: 588, distance: 161.8
click at [400, 588] on div "@ media screen and (min-width: 992px) { padding-left : 8.3 em ; } } } .[DOMAIN_…" at bounding box center [672, 456] width 552 height 609
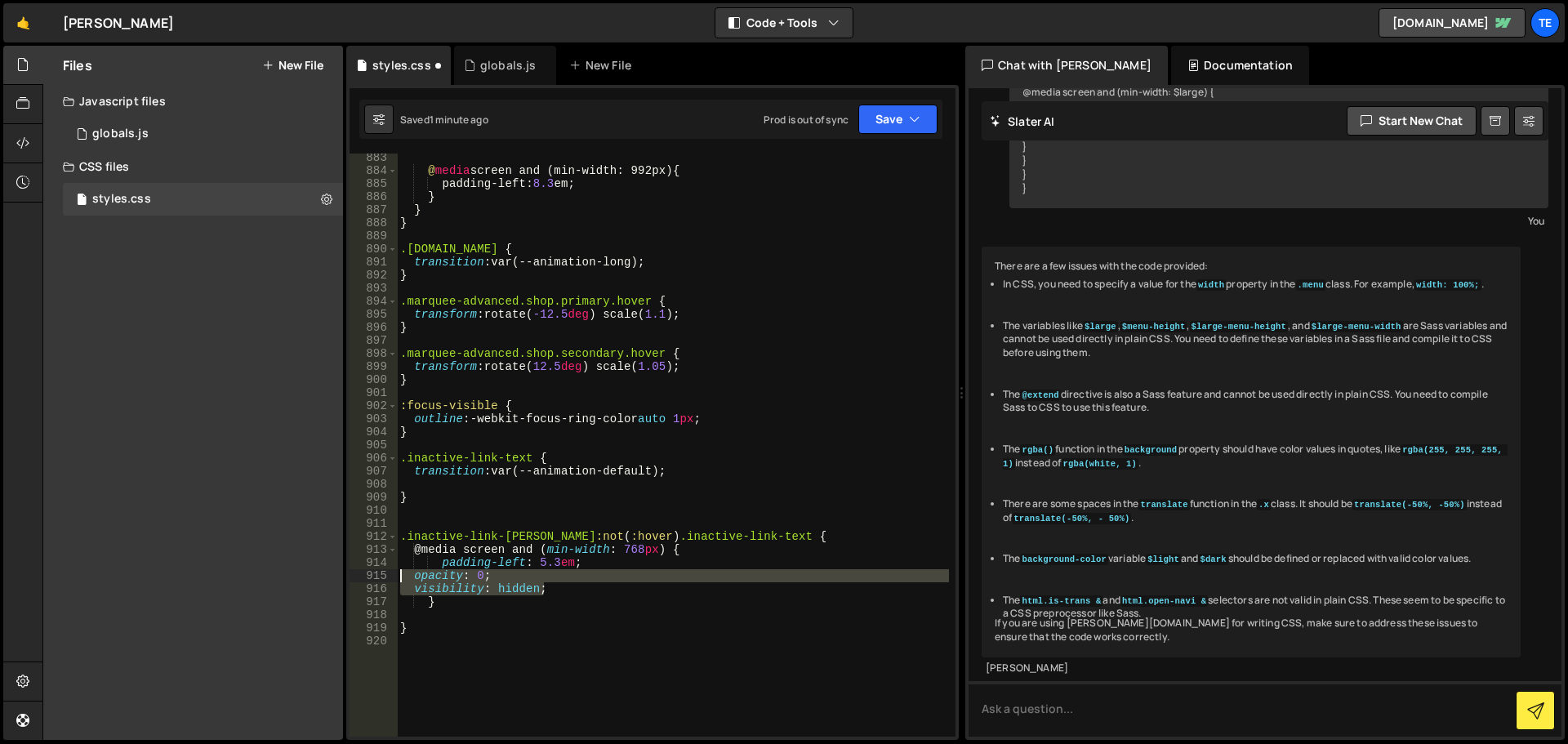
click at [498, 568] on div "@ media screen and (min-width: 992px) { padding-left : 8.3 em ; } } } .[DOMAIN_…" at bounding box center [672, 456] width 552 height 609
click at [536, 546] on div "@ media screen and (min-width: 992px) { padding-left : 8.3 em ; } } } .[DOMAIN_…" at bounding box center [672, 456] width 552 height 609
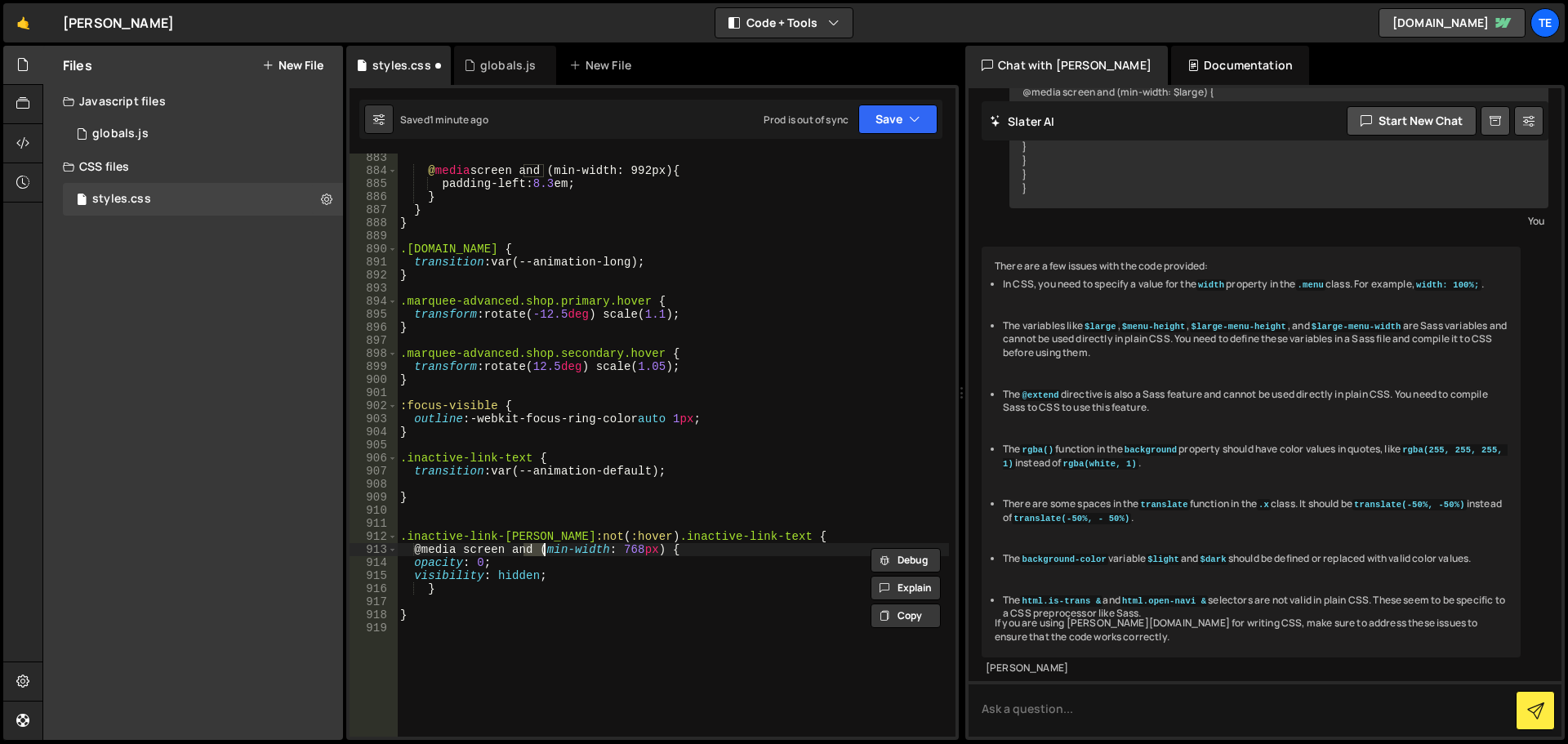
click at [687, 609] on div "@ media screen and (min-width: 992px) { padding-left : 8.3 em ; } } } .[DOMAIN_…" at bounding box center [672, 456] width 552 height 609
type textarea "}"
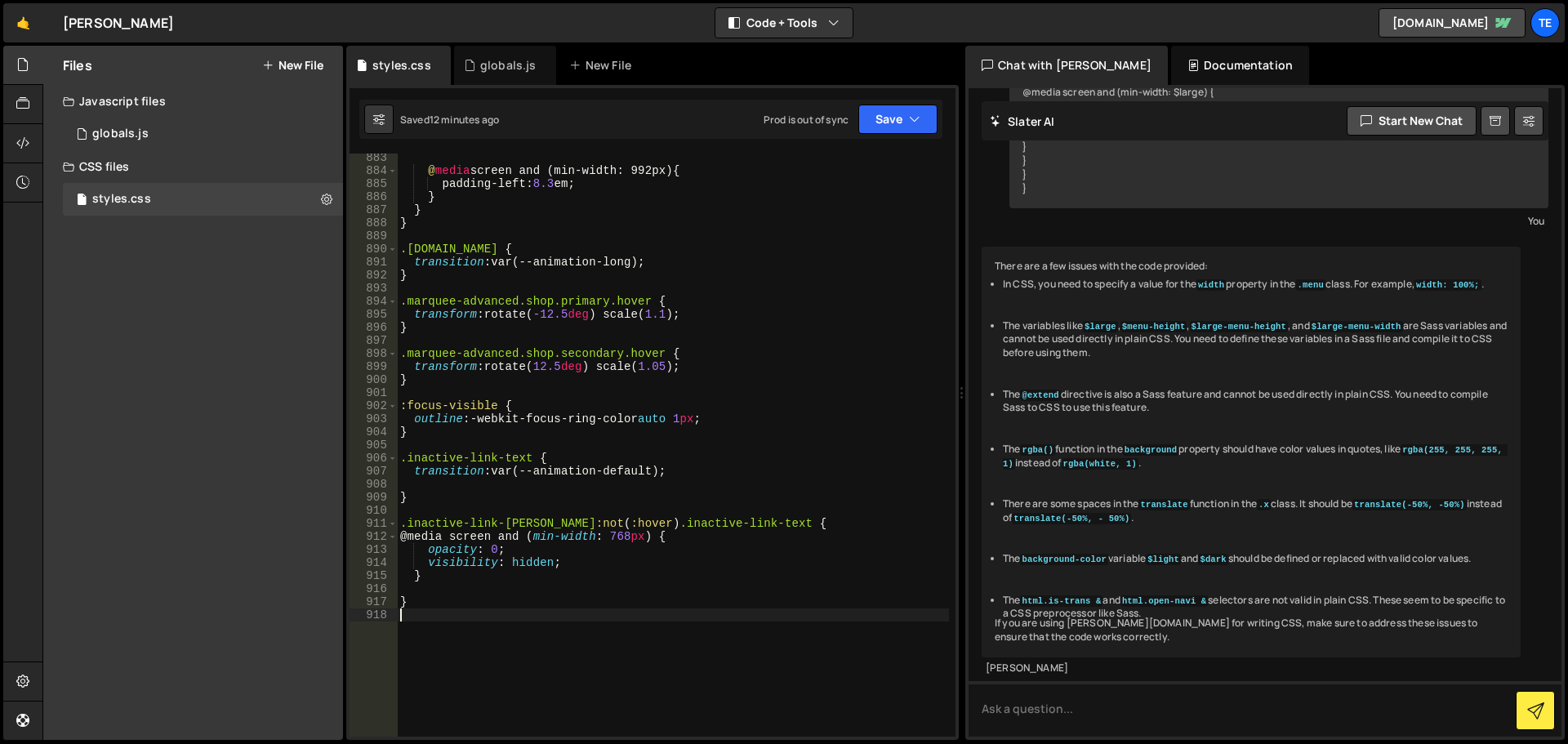
click at [587, 431] on div "@ media screen and (min-width: 992px) { padding-left : 8.3 em ; } } } .[DOMAIN_…" at bounding box center [672, 456] width 552 height 609
type textarea "}s"
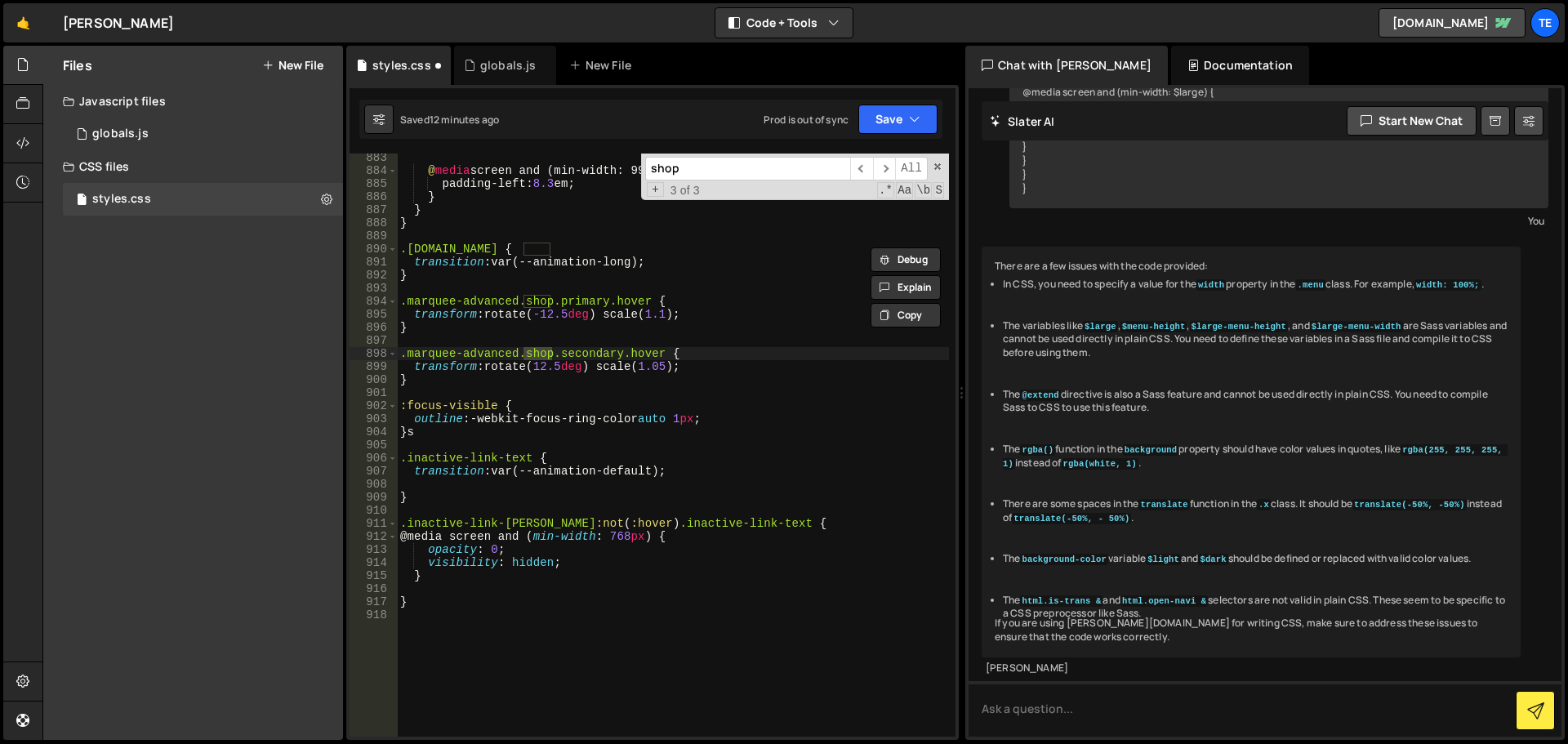
type input "shop"
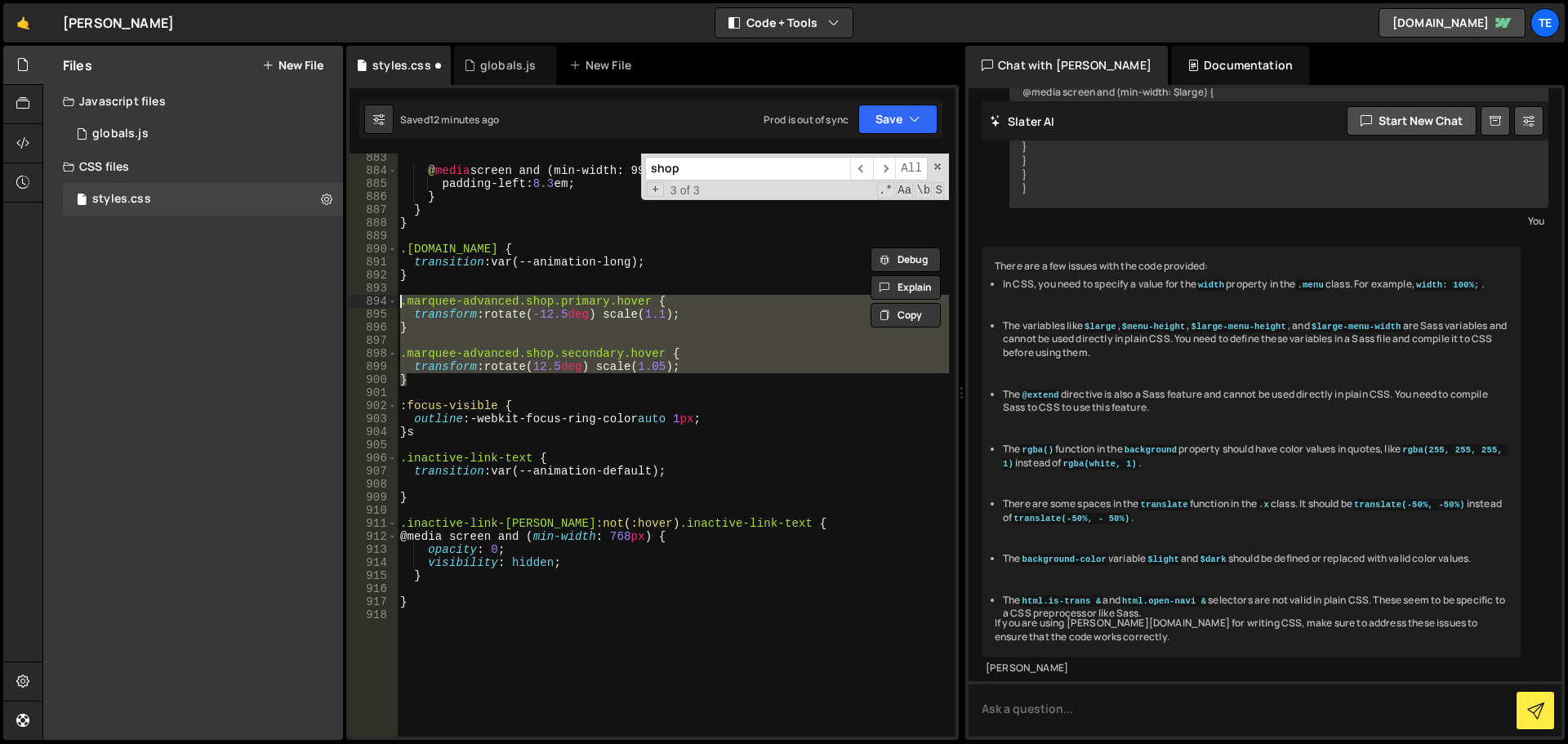
drag, startPoint x: 427, startPoint y: 385, endPoint x: 384, endPoint y: 298, distance: 97.0
click at [384, 298] on div "} 883 884 885 886 887 888 889 890 891 892 893 894 895 896 897 898 899 900 901 9…" at bounding box center [652, 444] width 606 height 583
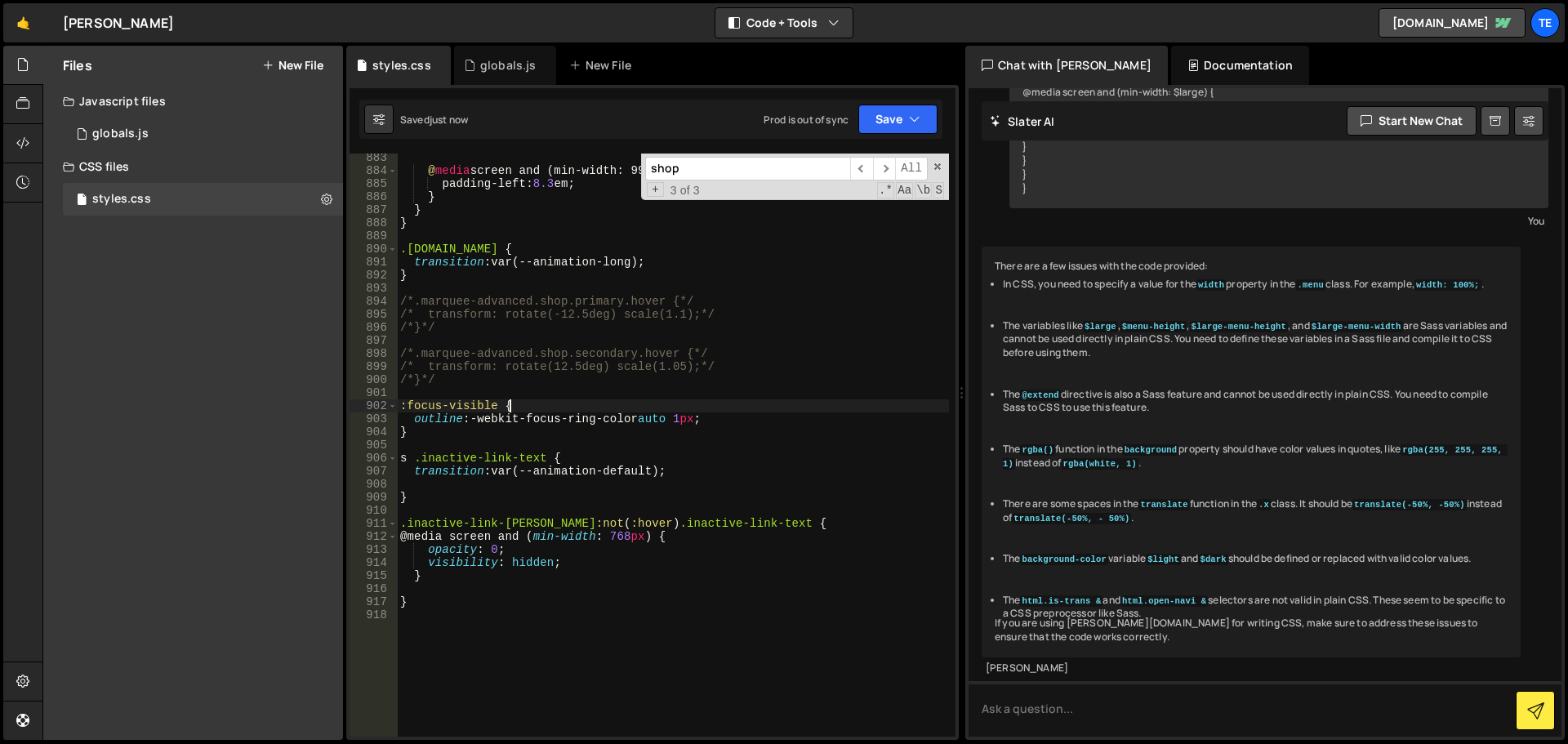
click at [663, 400] on div "@ media screen and (min-width: 992px) { padding-left : 8.3 em ; } } } .[DOMAIN_…" at bounding box center [672, 456] width 552 height 609
click at [410, 459] on div "@ media screen and (min-width: 992px) { padding-left : 8.3 em ; } } } .[DOMAIN_…" at bounding box center [672, 456] width 552 height 609
click at [488, 537] on div "@ media screen and (min-width: 992px) { padding-left : 8.3 em ; } } } .[DOMAIN_…" at bounding box center [672, 456] width 552 height 609
click at [436, 426] on div "@ media screen and (min-width: 992px) { padding-left : 8.3 em ; } } } .[DOMAIN_…" at bounding box center [672, 456] width 552 height 609
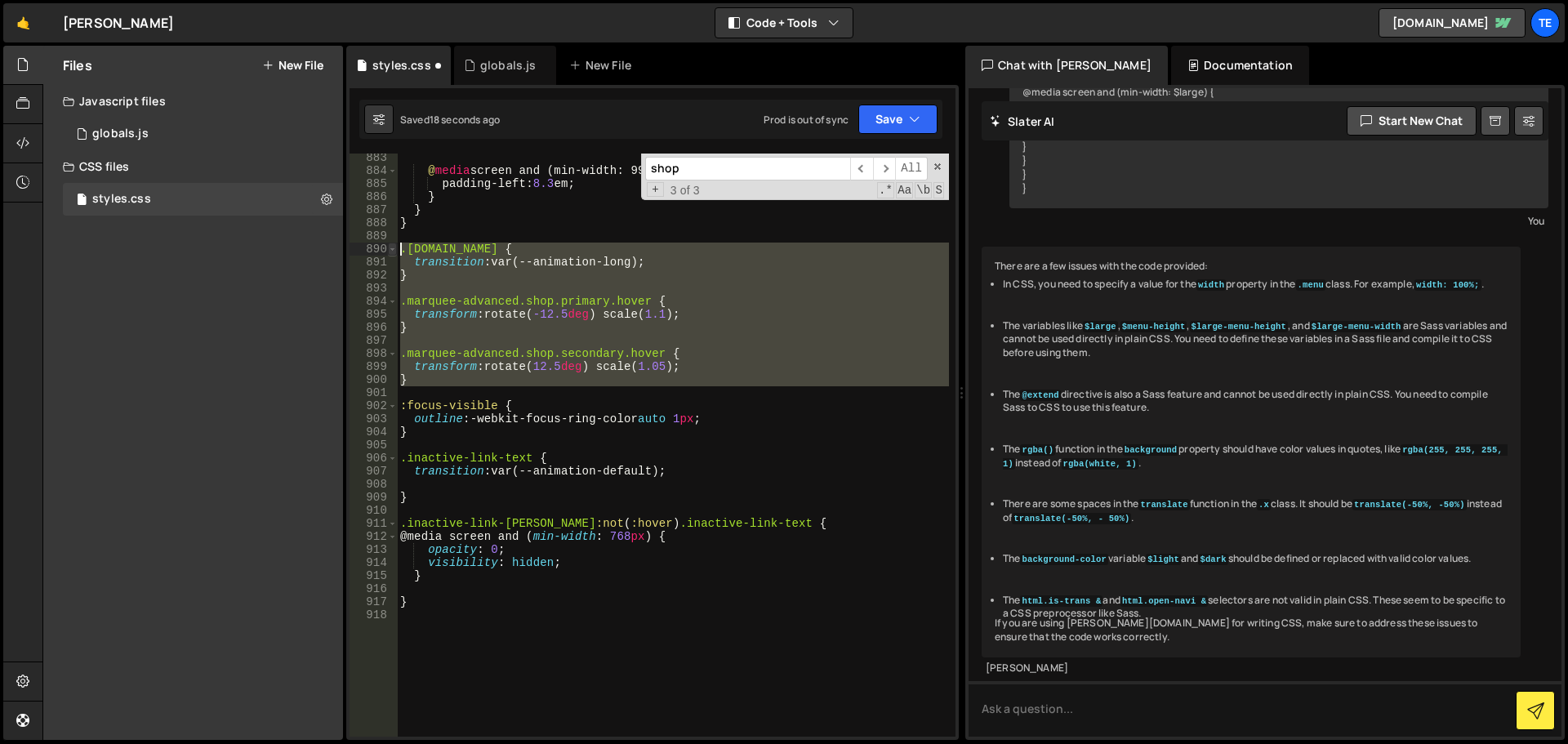
drag, startPoint x: 430, startPoint y: 386, endPoint x: 391, endPoint y: 251, distance: 140.5
click at [391, 251] on div "} 883 884 885 886 887 888 889 890 891 892 893 894 895 896 897 898 899 900 901 9…" at bounding box center [652, 444] width 606 height 583
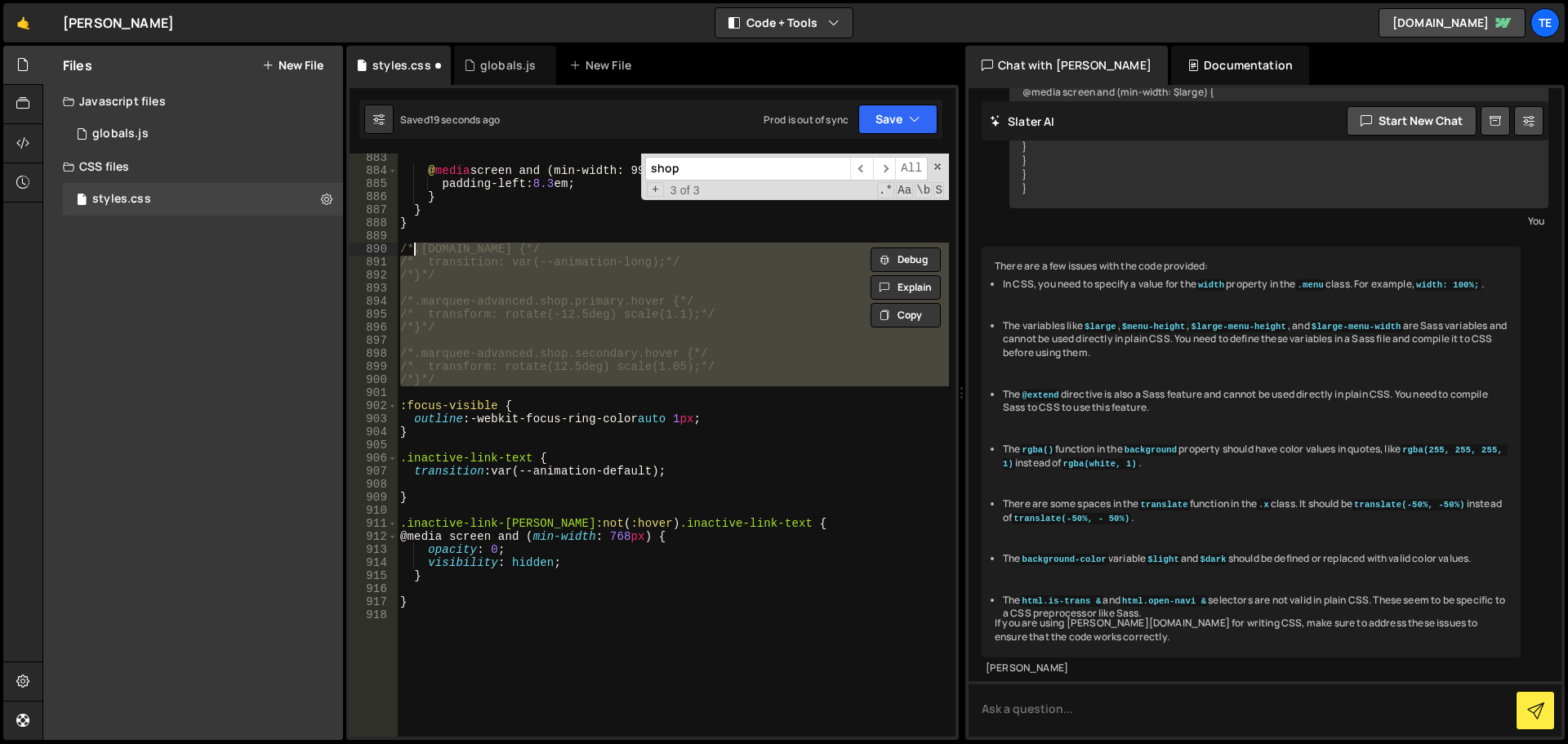
type textarea "/*.[DOMAIN_NAME] {*/"
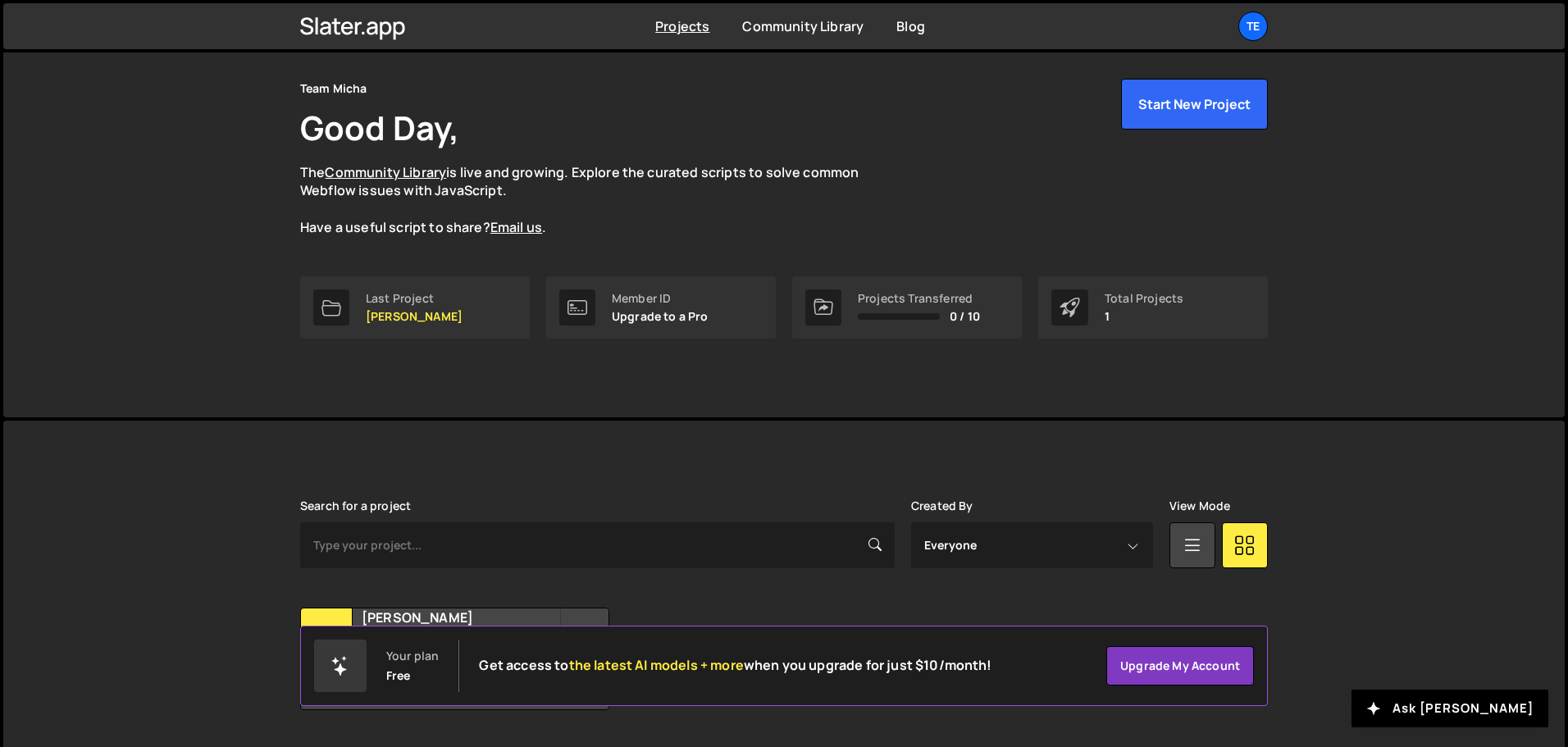
scroll to position [82, 0]
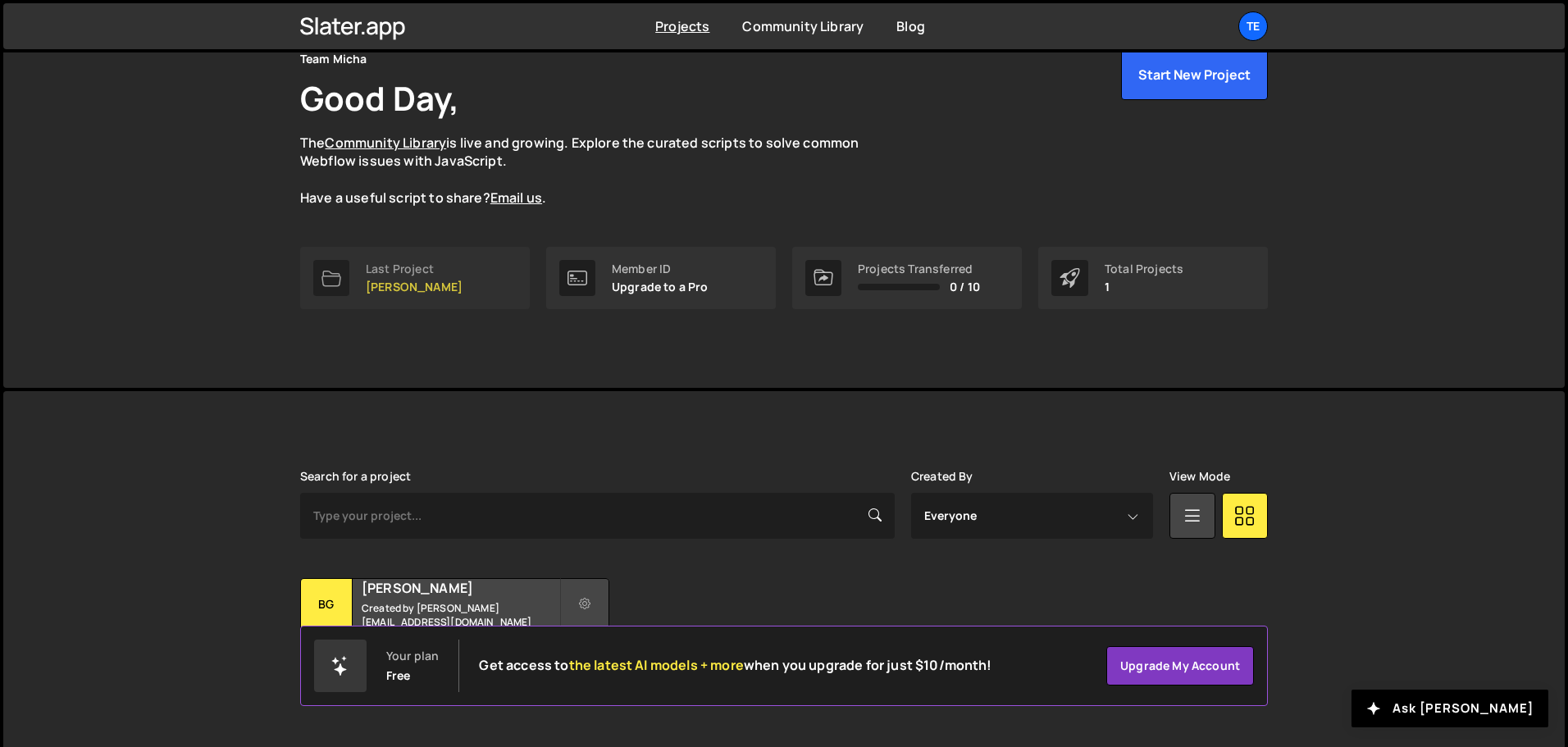
click at [409, 286] on p "[PERSON_NAME]" at bounding box center [414, 287] width 97 height 14
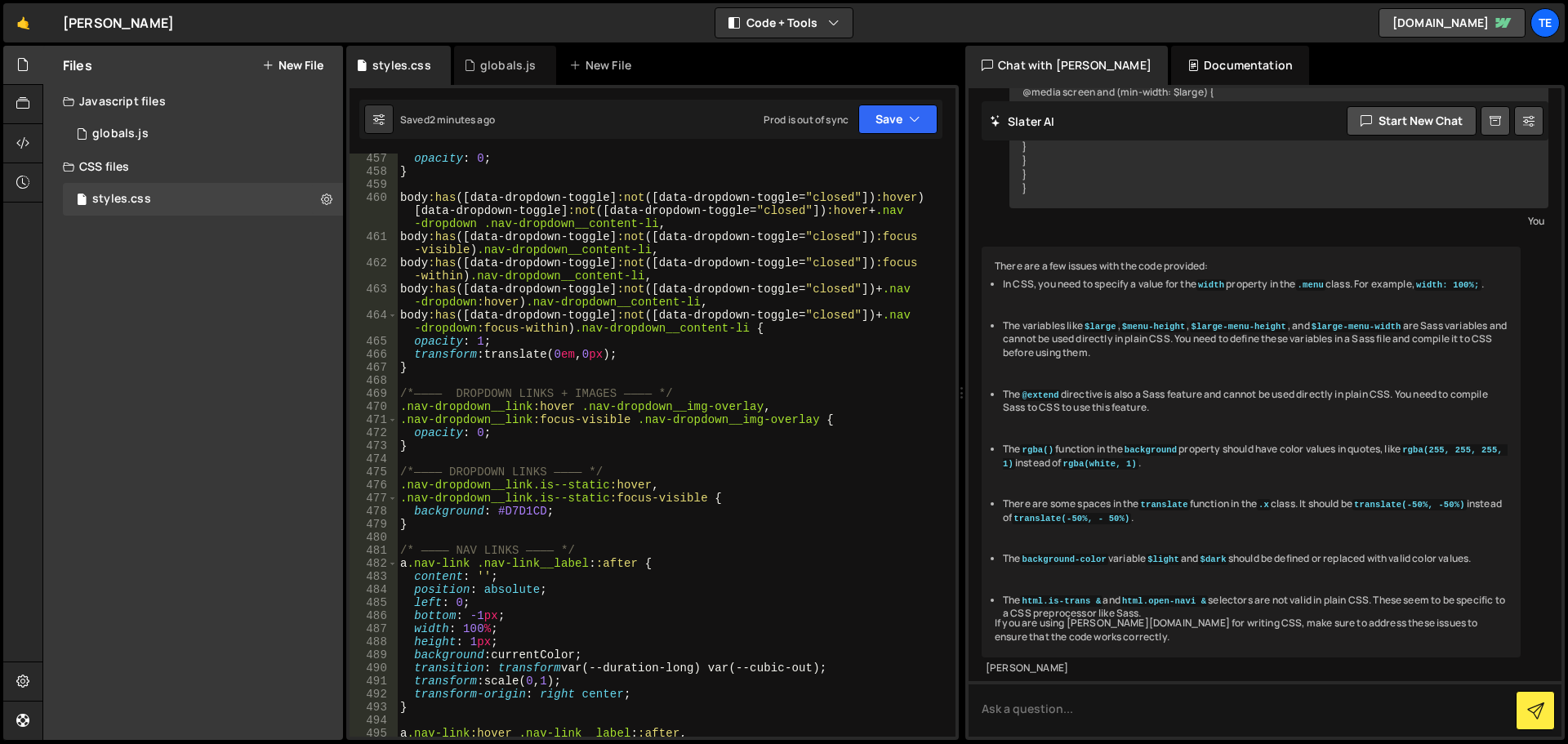
scroll to position [11954, 0]
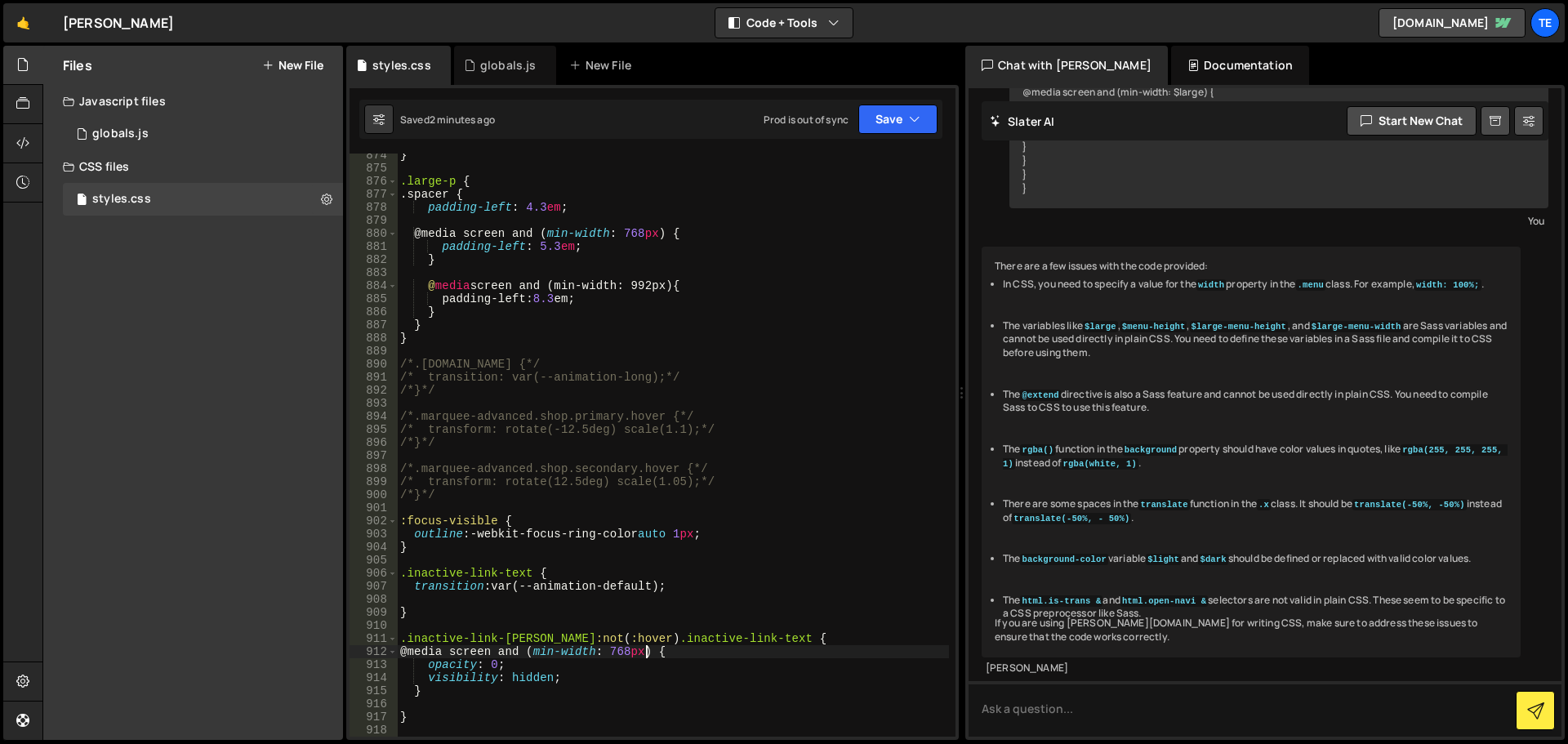
click at [642, 654] on div "} .large-p { .spacer { padding-left : 4.3 em ; @media screen and ( min-width : …" at bounding box center [672, 453] width 552 height 609
type textarea "@media screen and (min-width: 992px) {"
